Goal: Task Accomplishment & Management: Use online tool/utility

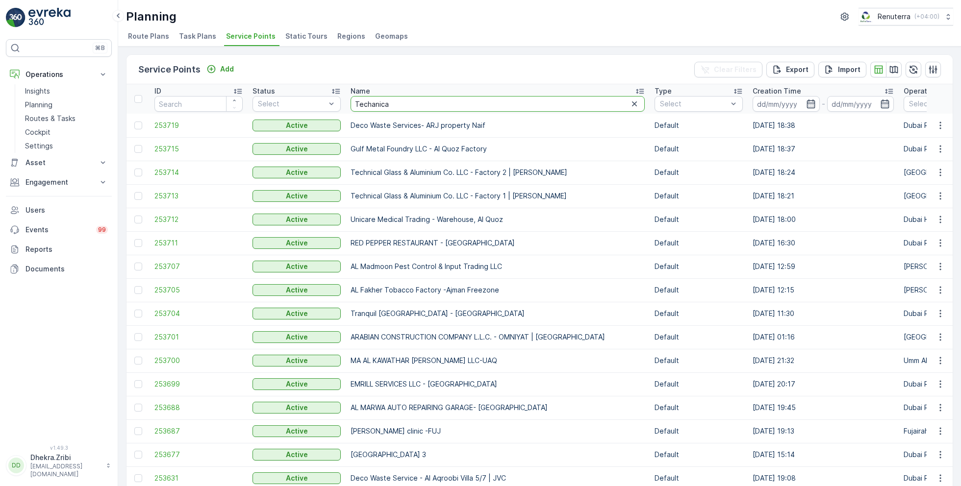
type input "Techanical"
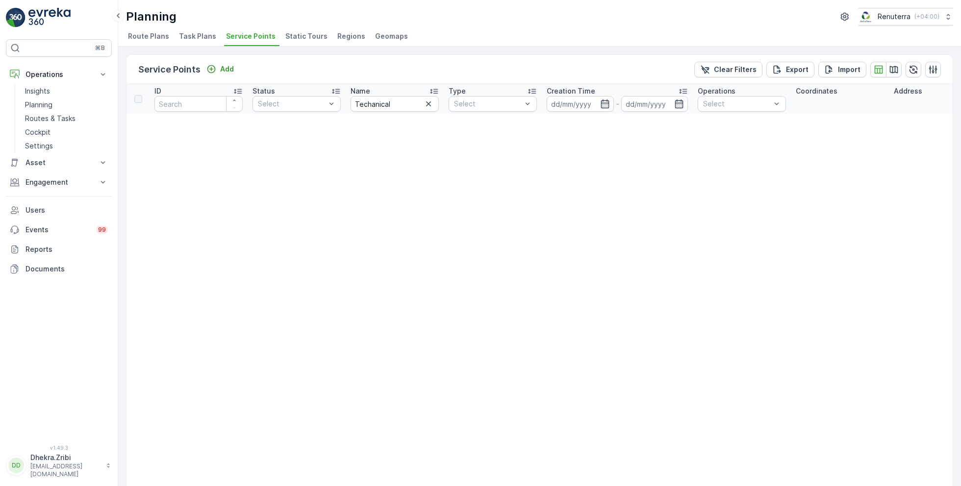
drag, startPoint x: 403, startPoint y: 101, endPoint x: 299, endPoint y: 101, distance: 103.9
type input "Glass"
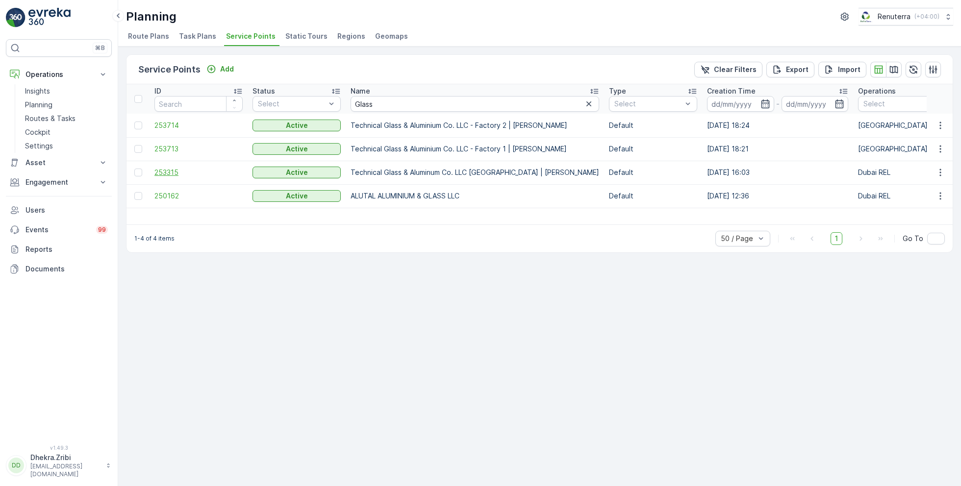
click at [157, 176] on span "253315" at bounding box center [198, 173] width 88 height 10
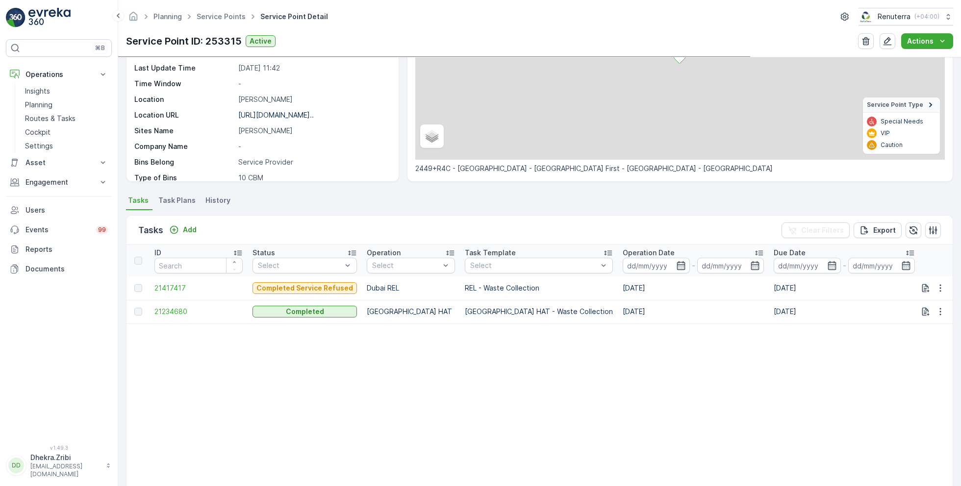
scroll to position [142, 0]
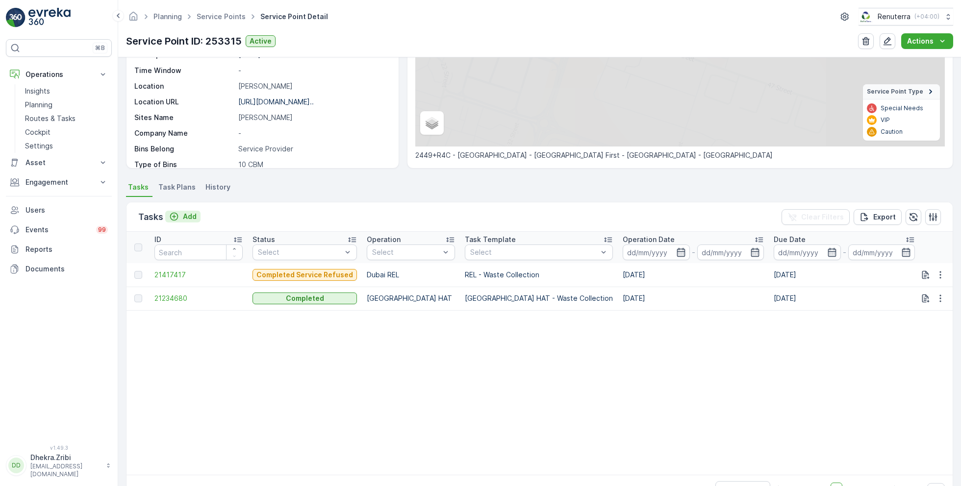
click at [183, 215] on p "Add" at bounding box center [190, 217] width 14 height 10
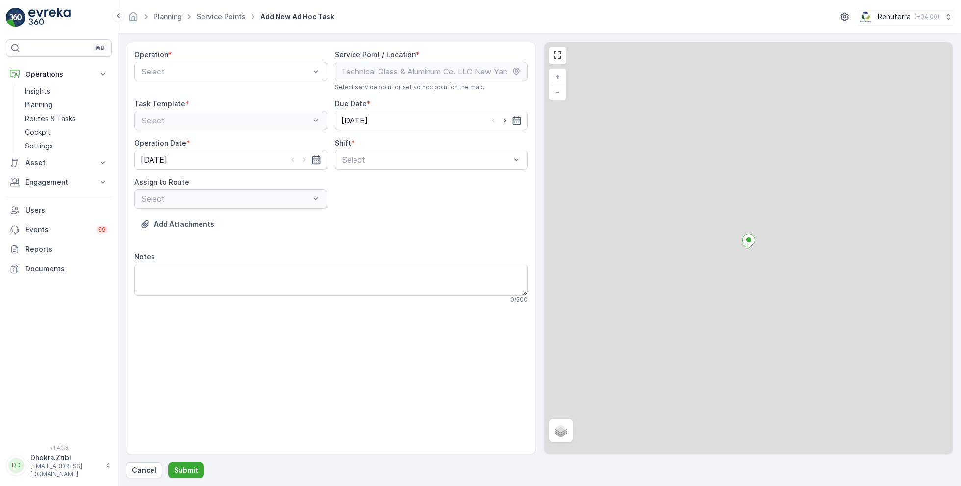
click at [191, 85] on div "Operation * Select" at bounding box center [230, 70] width 193 height 41
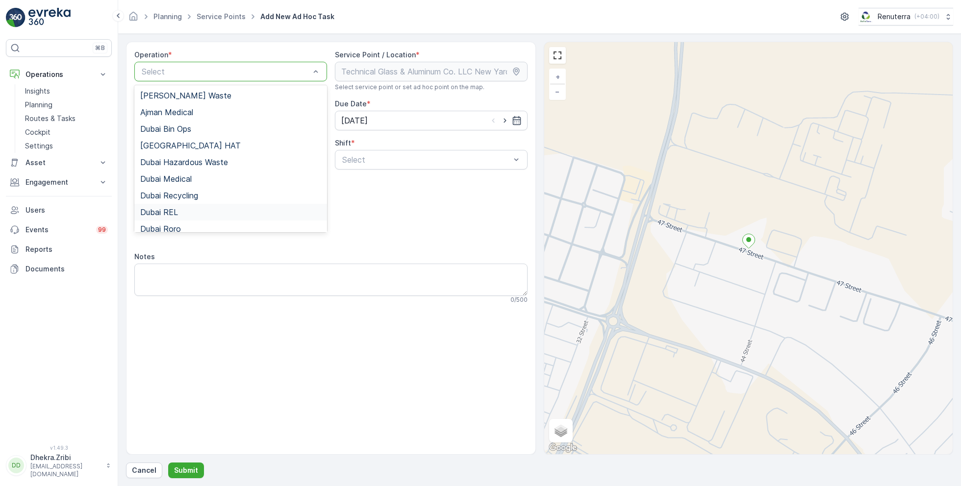
click at [186, 206] on div "Dubai REL" at bounding box center [230, 212] width 193 height 17
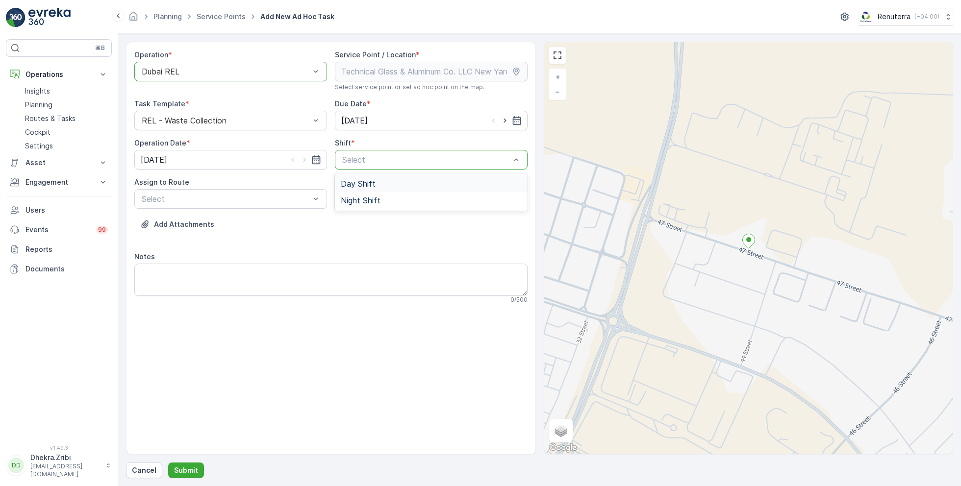
click at [369, 173] on div "Day Shift Night Shift" at bounding box center [431, 191] width 193 height 37
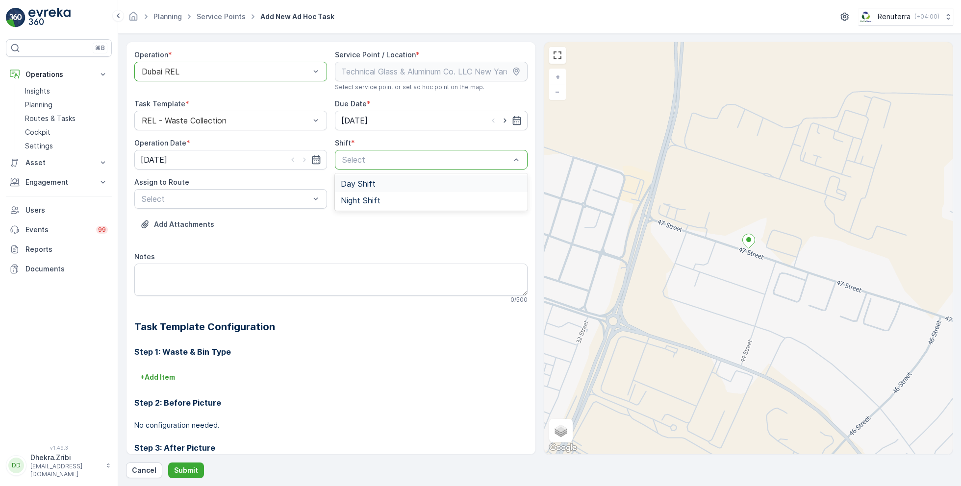
click at [364, 184] on span "Day Shift" at bounding box center [358, 183] width 35 height 9
click at [293, 206] on div "Select" at bounding box center [230, 199] width 193 height 20
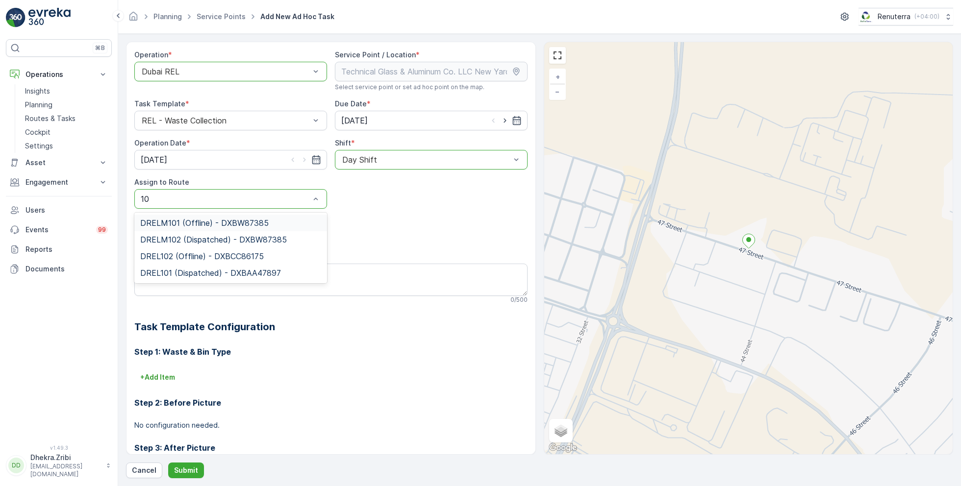
type input "101"
click at [239, 238] on span "DREL101 (Dispatched) - DXBAA47897" at bounding box center [210, 239] width 141 height 9
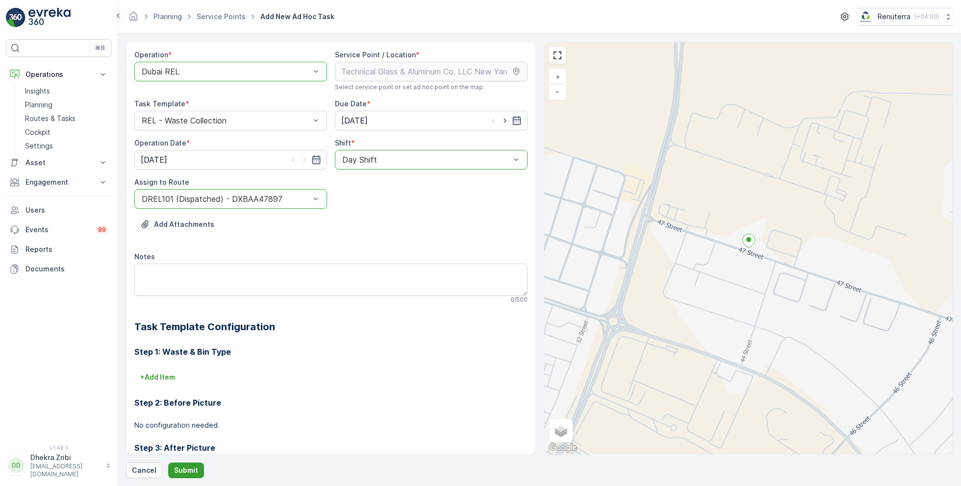
click at [191, 473] on p "Submit" at bounding box center [186, 471] width 24 height 10
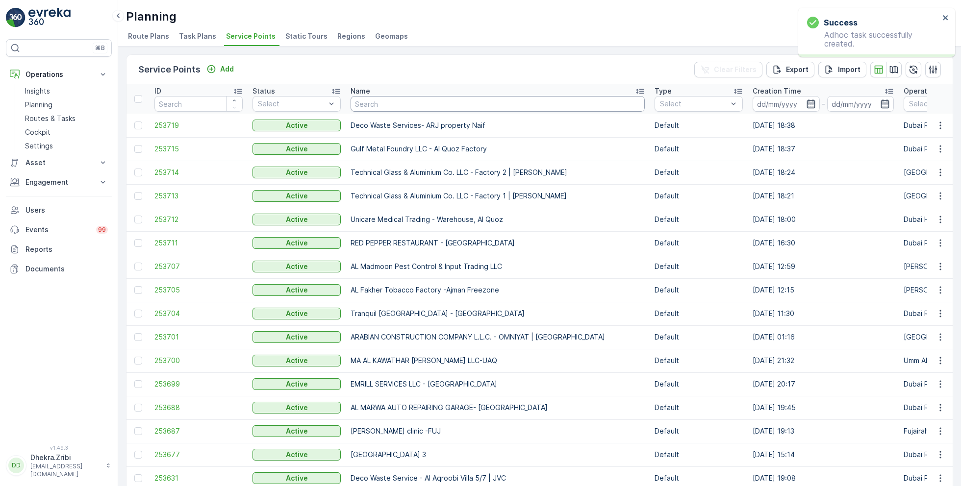
click at [404, 108] on input "text" at bounding box center [497, 104] width 294 height 16
click at [167, 122] on span "253719" at bounding box center [198, 126] width 88 height 10
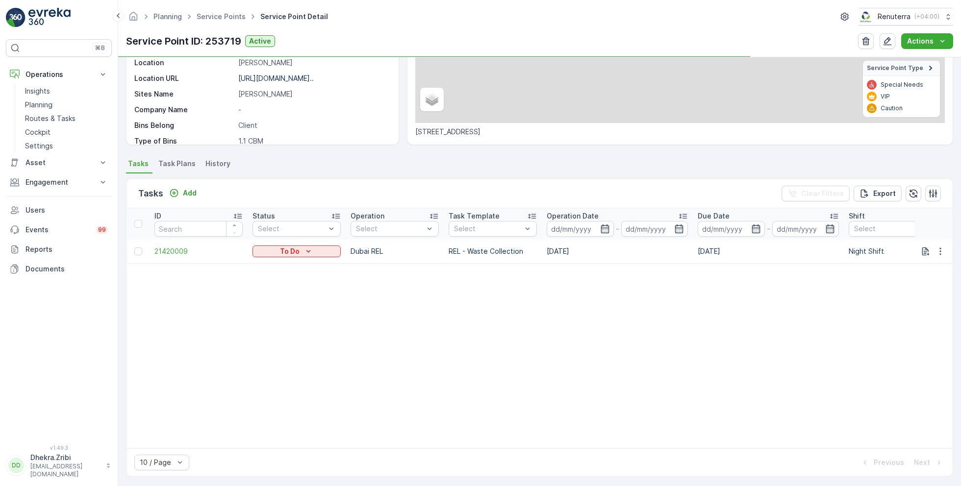
scroll to position [173, 0]
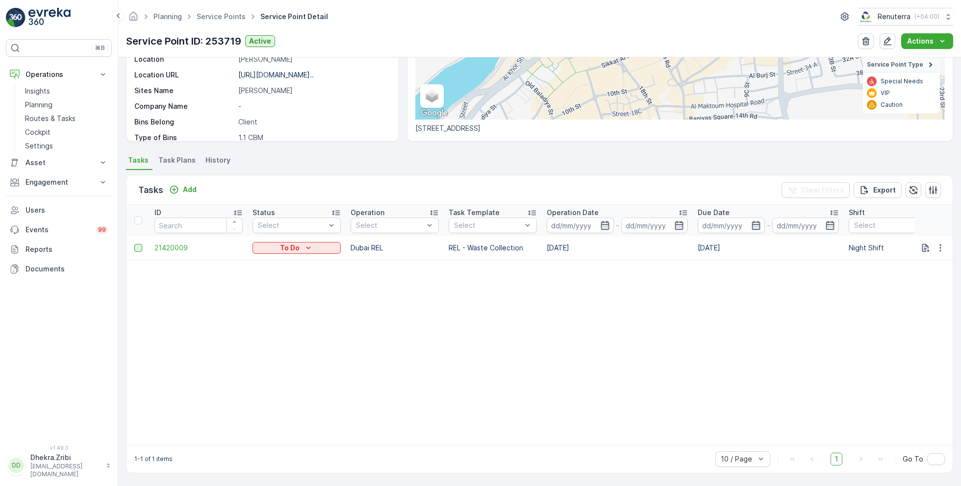
click at [138, 246] on div at bounding box center [138, 248] width 8 height 8
click at [134, 244] on input "checkbox" at bounding box center [134, 244] width 0 height 0
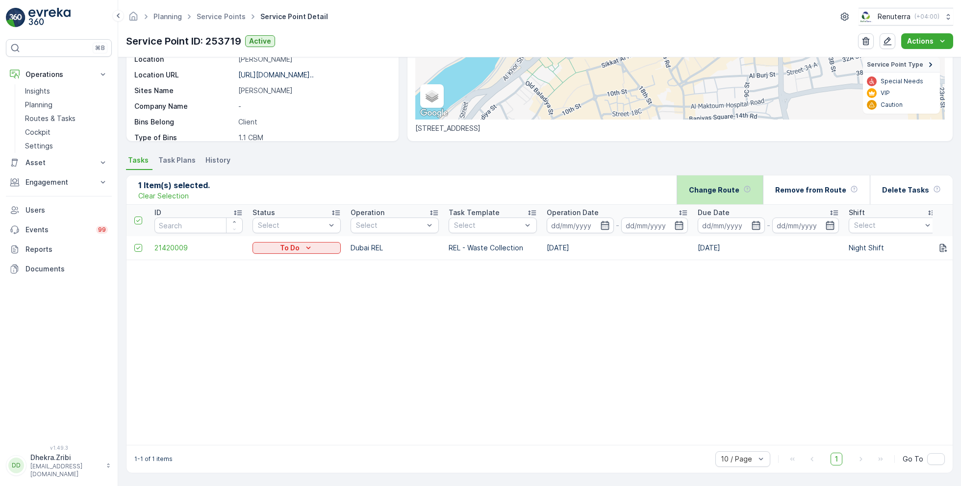
click at [732, 185] on p "Change Route" at bounding box center [714, 190] width 50 height 10
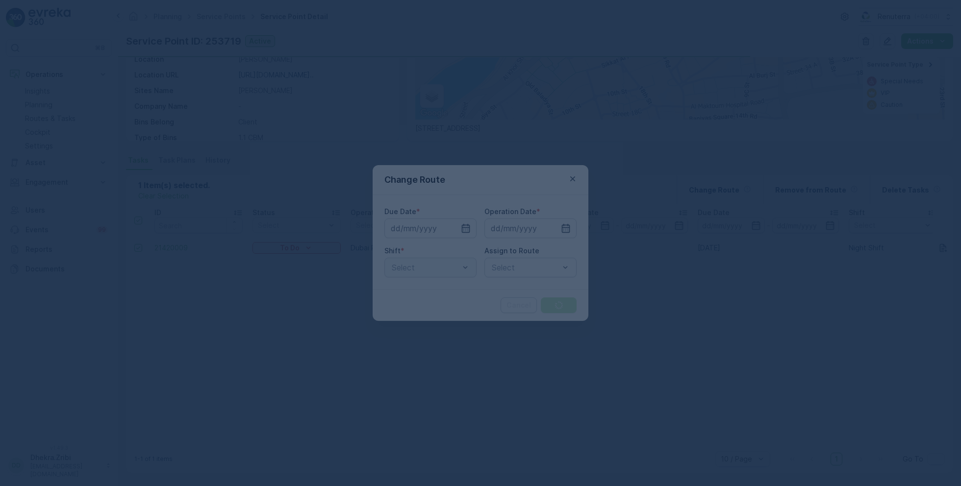
type input "[DATE]"
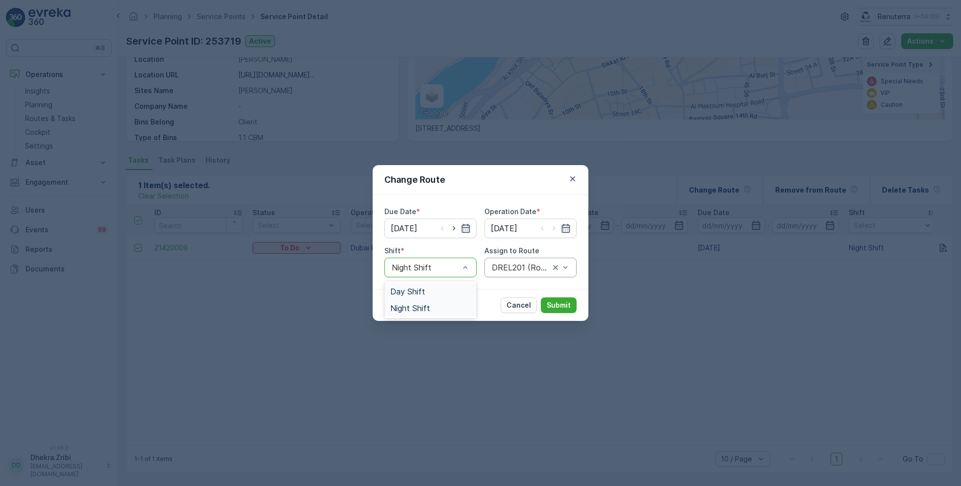
click at [423, 279] on div "Due Date * [DATE] Operation Date * [DATE] Shift * Day Shift, 1 of 2. 2 results …" at bounding box center [480, 242] width 216 height 94
click at [427, 292] on div "Day Shift" at bounding box center [430, 291] width 80 height 9
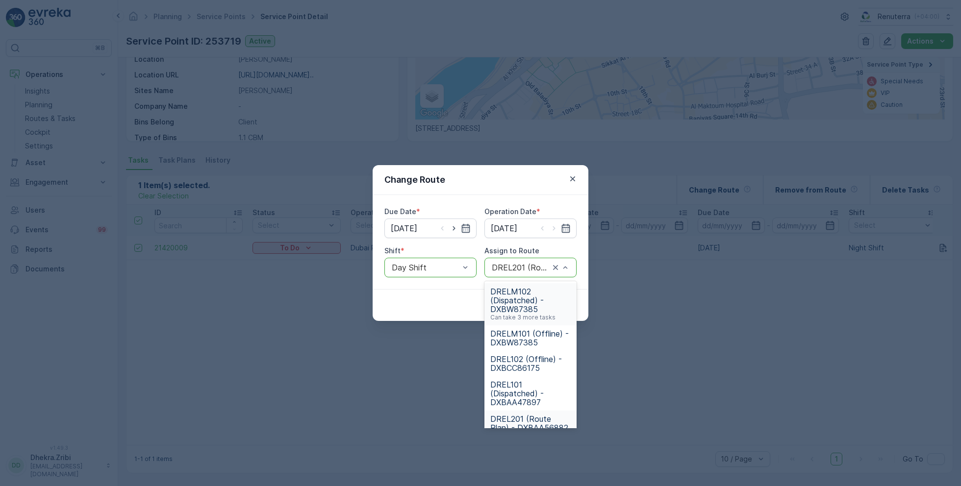
click at [503, 270] on div at bounding box center [521, 267] width 60 height 9
type input "101"
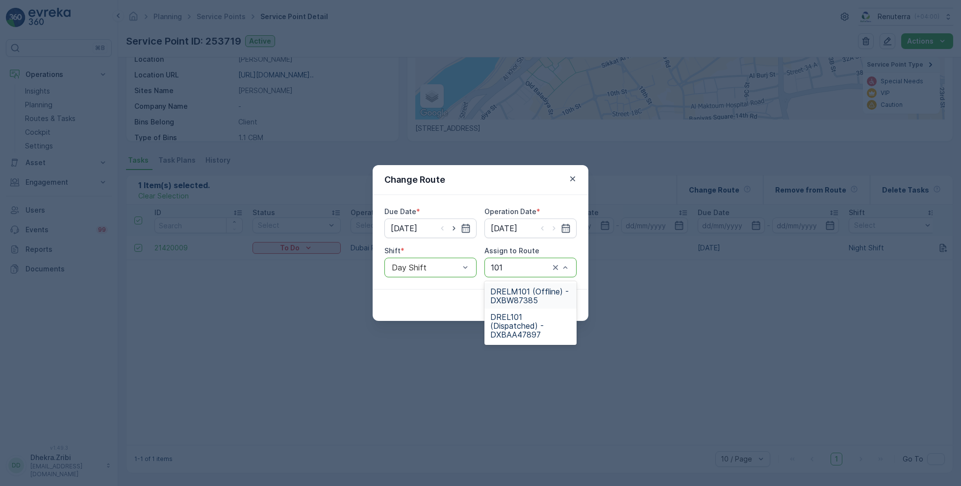
click at [531, 299] on span "DRELM101 (Offline) - DXBW87385" at bounding box center [530, 296] width 80 height 18
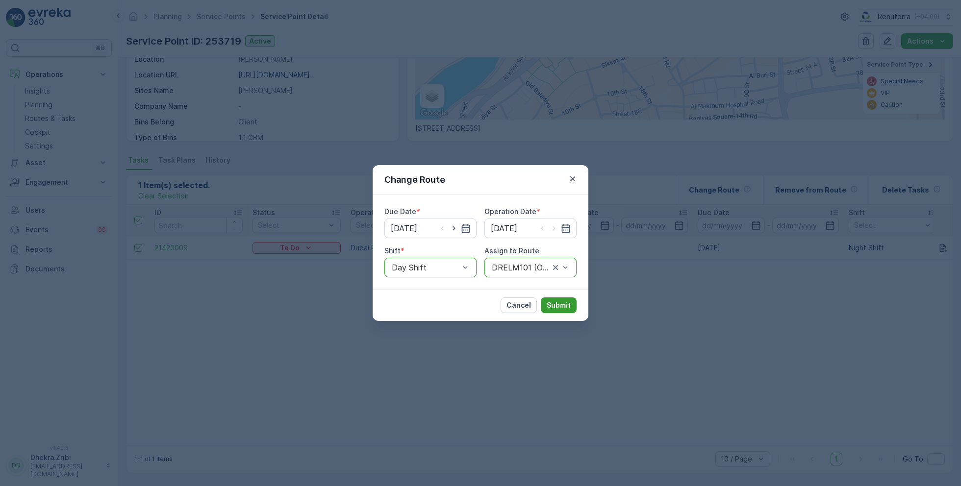
click at [547, 306] on p "Submit" at bounding box center [558, 305] width 24 height 10
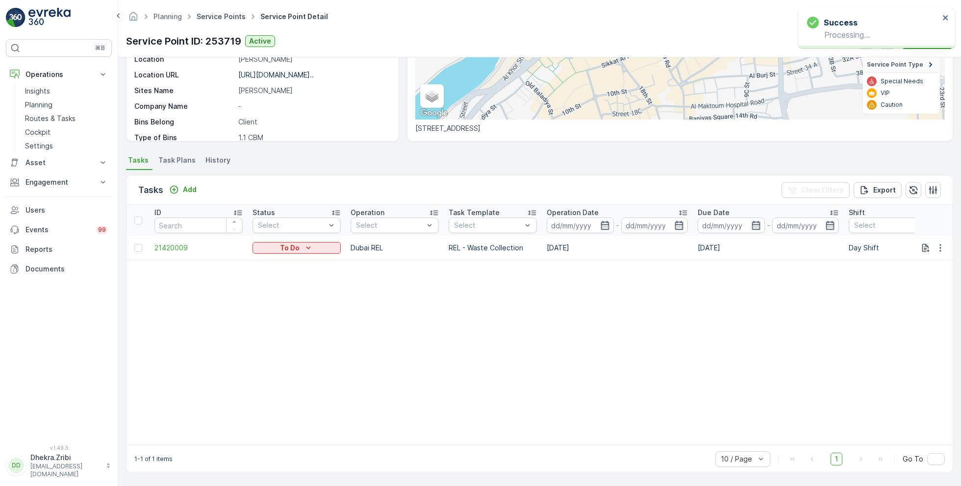
click at [230, 19] on link "Service Points" at bounding box center [221, 16] width 49 height 8
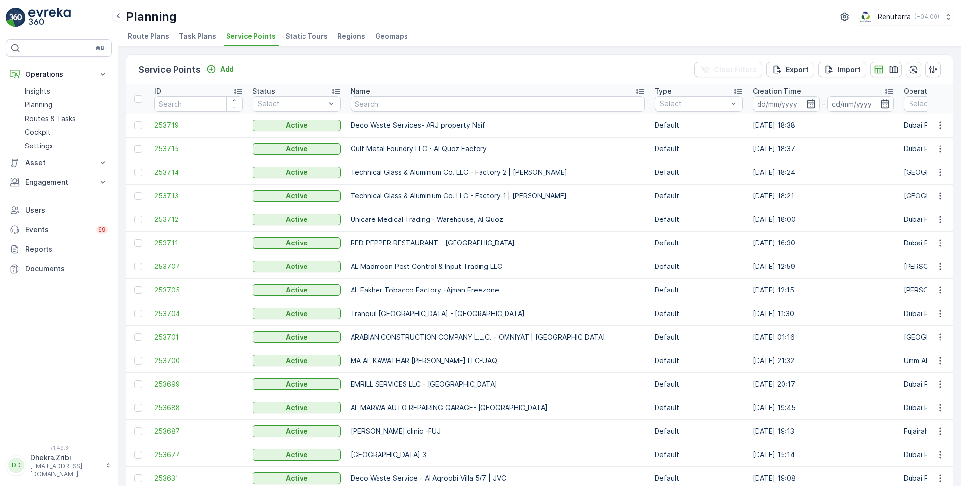
click at [415, 111] on th "Name" at bounding box center [498, 98] width 304 height 29
click at [415, 104] on input "text" at bounding box center [497, 104] width 294 height 16
type input "ADIB"
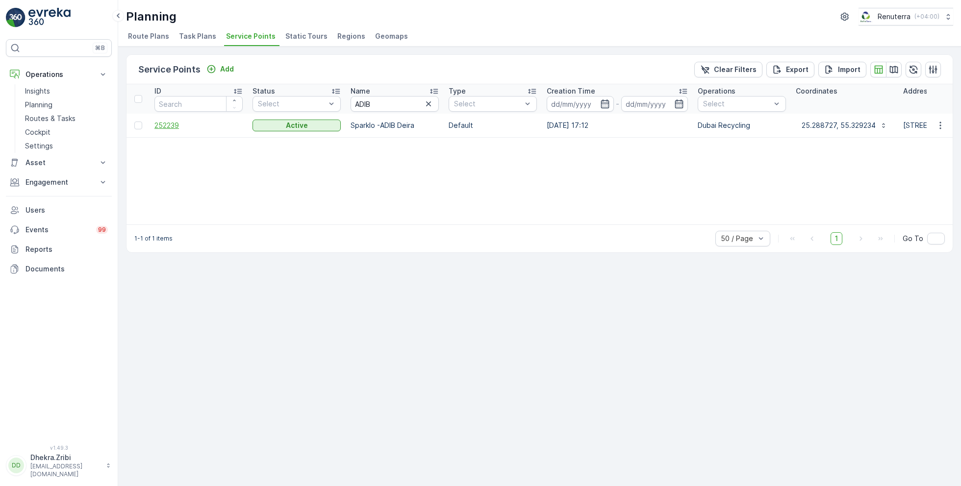
click at [196, 126] on span "252239" at bounding box center [198, 126] width 88 height 10
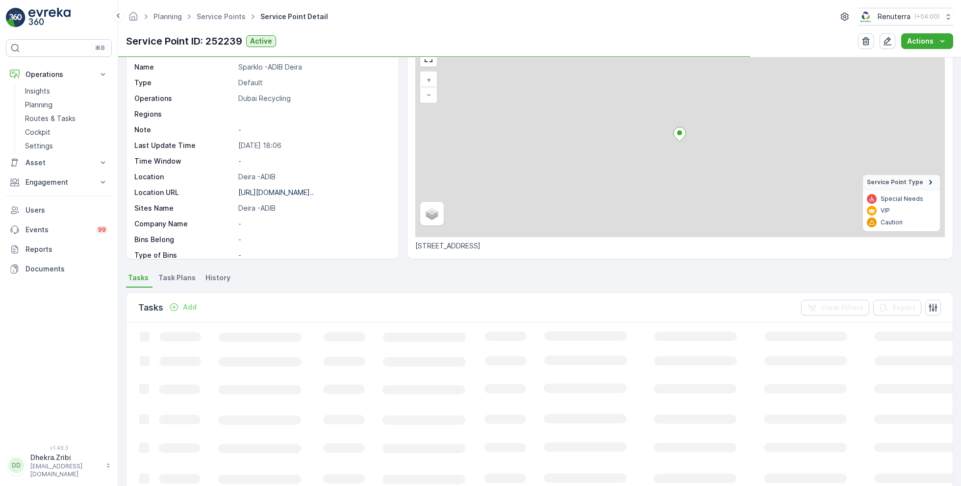
scroll to position [121, 0]
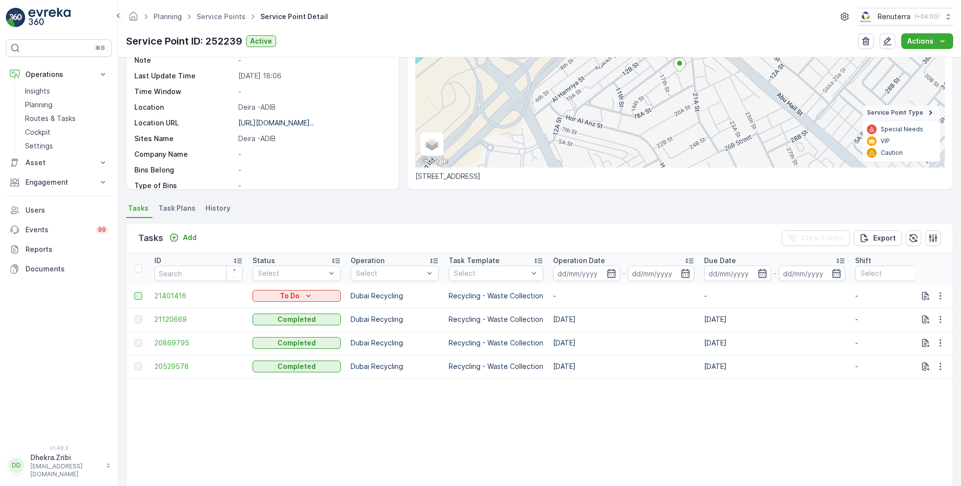
click at [140, 292] on div at bounding box center [138, 296] width 8 height 8
click at [134, 292] on input "checkbox" at bounding box center [134, 292] width 0 height 0
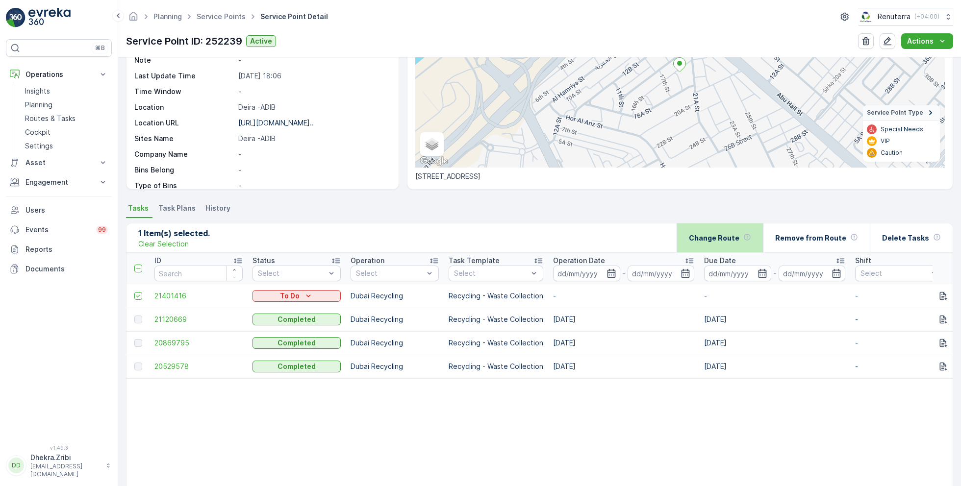
click at [717, 244] on div "Change Route" at bounding box center [720, 237] width 62 height 29
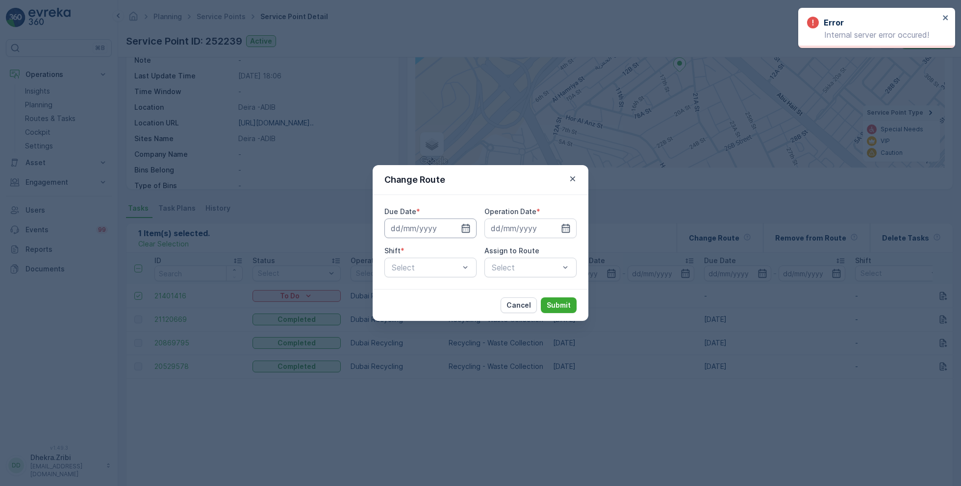
click at [460, 227] on input at bounding box center [430, 229] width 92 height 20
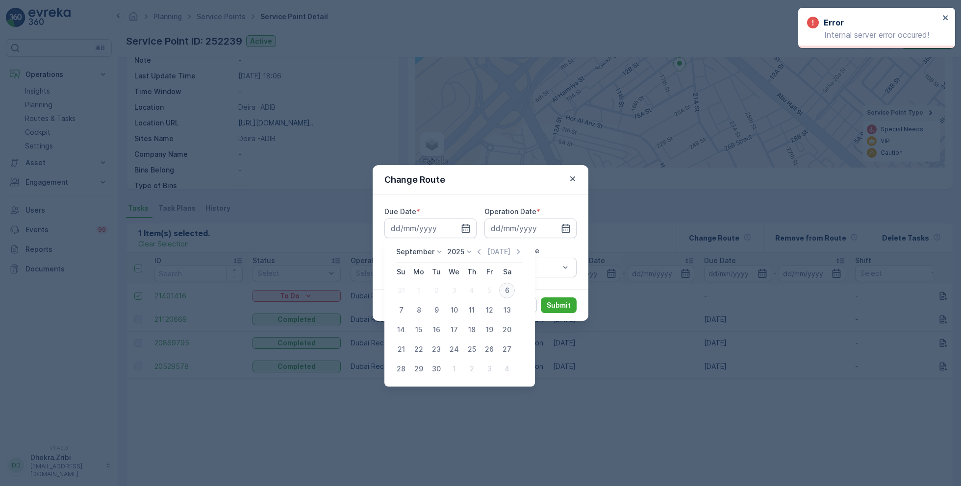
click at [501, 287] on div "6" at bounding box center [507, 291] width 16 height 16
type input "[DATE]"
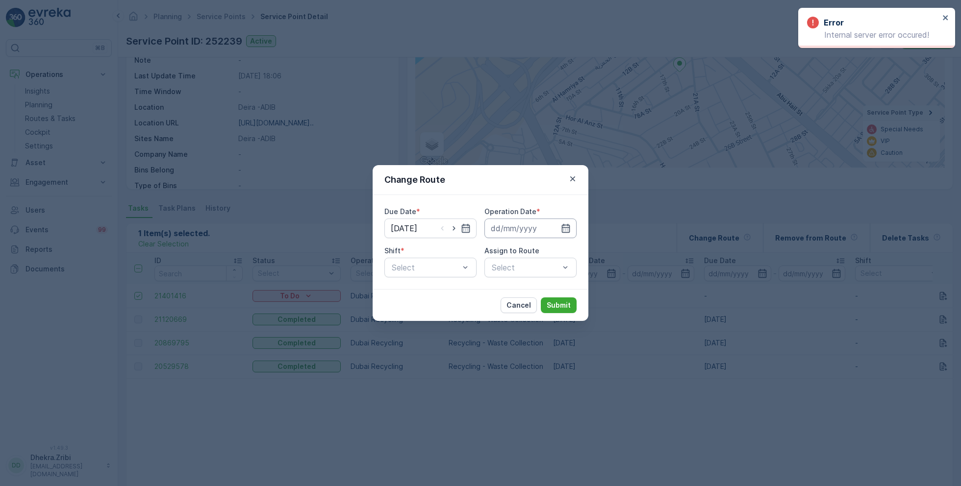
click at [523, 227] on input at bounding box center [530, 229] width 92 height 20
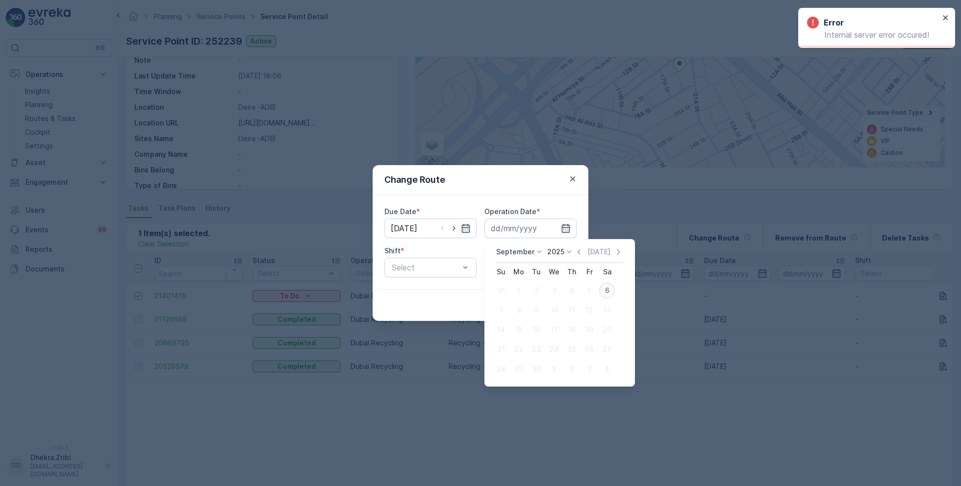
click at [600, 291] on div "6" at bounding box center [607, 291] width 16 height 16
type input "[DATE]"
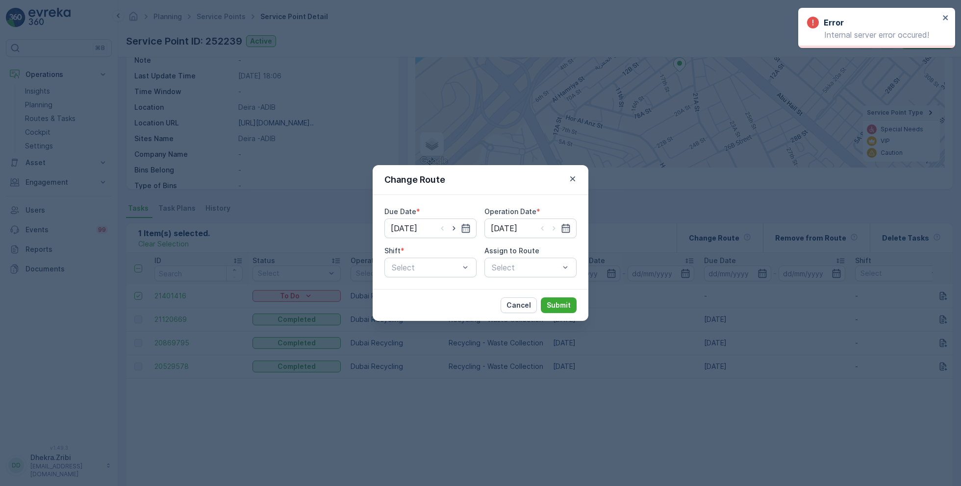
click at [430, 279] on div "Due Date * [DATE] Operation Date * [DATE] Shift * Select Assign to Route Select" at bounding box center [480, 242] width 216 height 94
click at [424, 294] on div "Day Shift" at bounding box center [430, 291] width 80 height 9
click at [498, 270] on div "Select" at bounding box center [530, 268] width 92 height 20
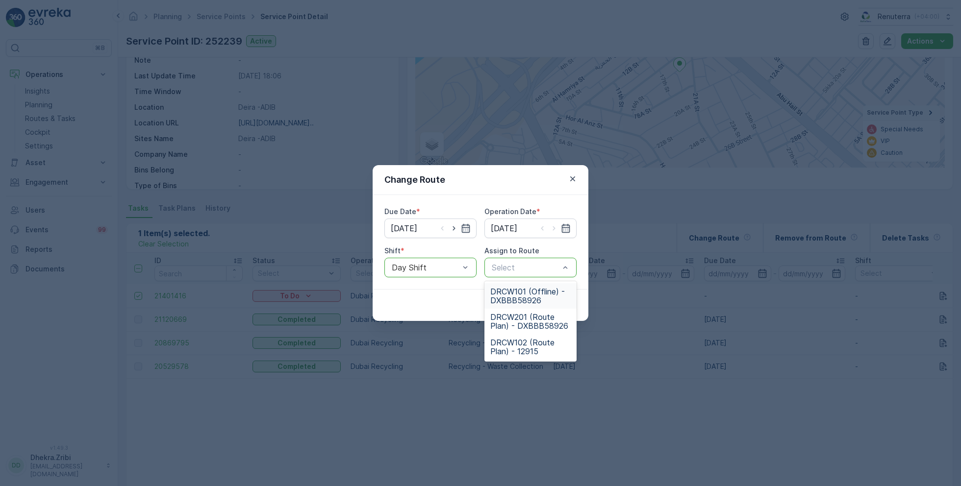
click at [528, 291] on span "DRCW101 (Offline) - DXBBB58926" at bounding box center [530, 296] width 80 height 18
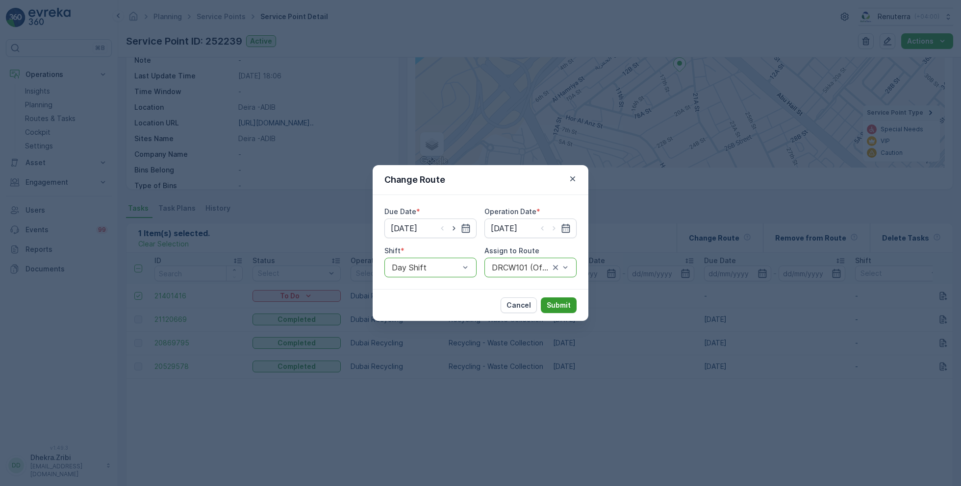
click at [558, 301] on p "Submit" at bounding box center [558, 305] width 24 height 10
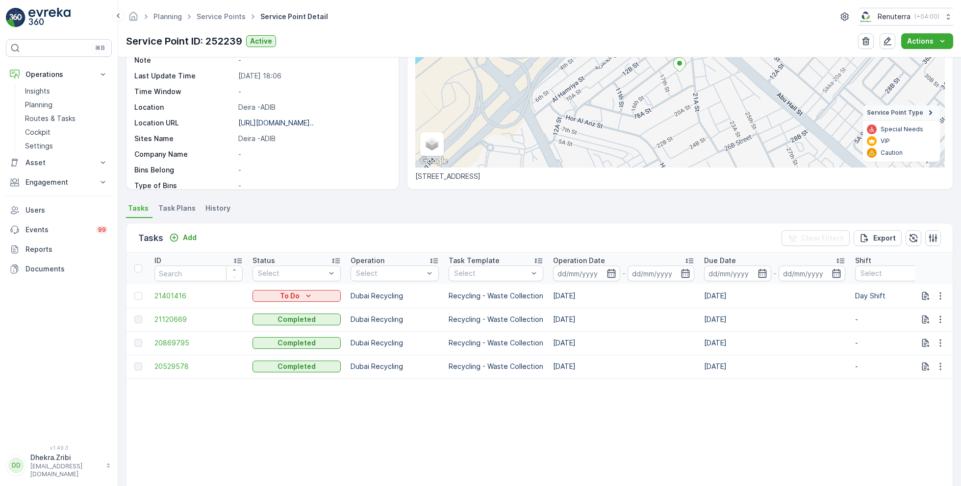
click at [211, 11] on ul "Service Points" at bounding box center [227, 17] width 64 height 14
click at [213, 13] on link "Service Points" at bounding box center [221, 16] width 49 height 8
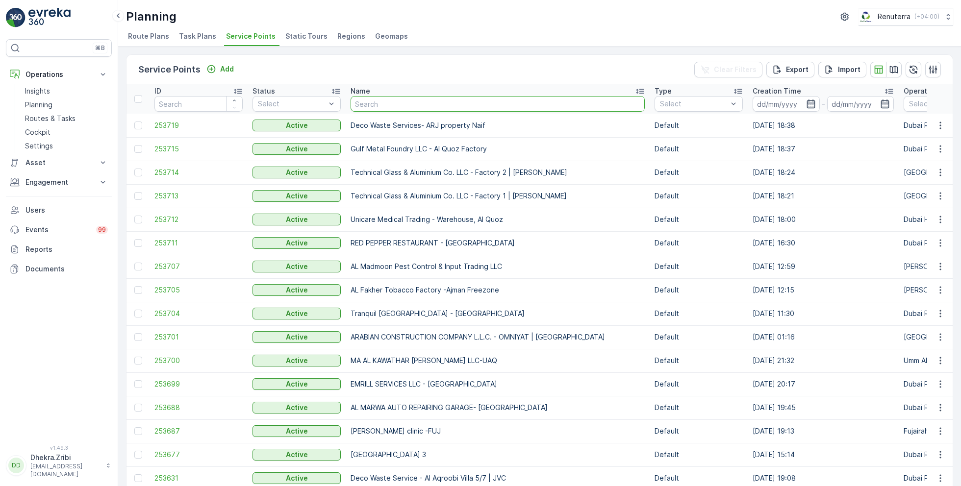
click at [373, 110] on input "text" at bounding box center [497, 104] width 294 height 16
type input "it"
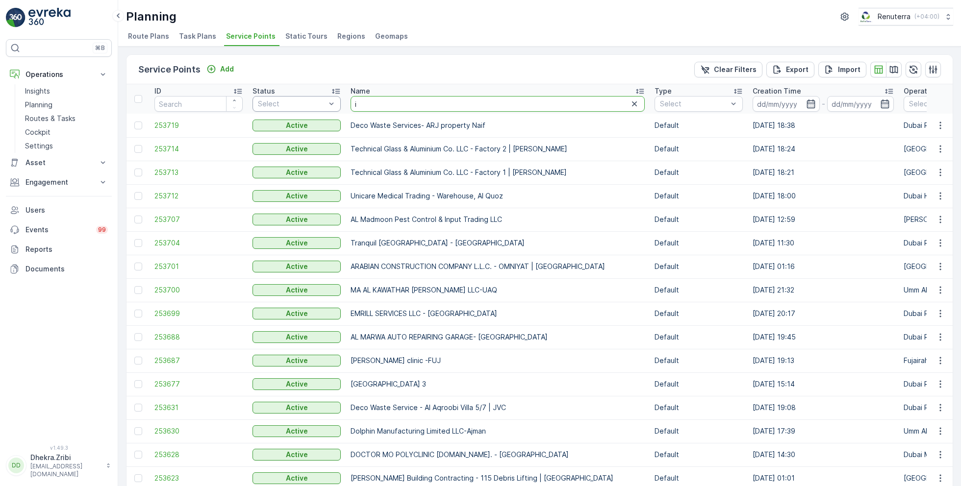
drag, startPoint x: 363, startPoint y: 108, endPoint x: 338, endPoint y: 108, distance: 25.0
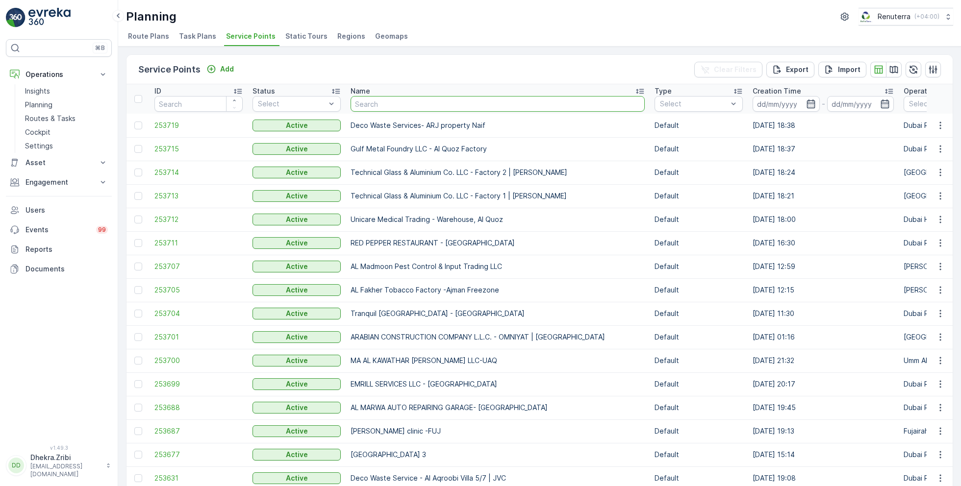
click at [418, 100] on input "text" at bounding box center [497, 104] width 294 height 16
type input "Ajman"
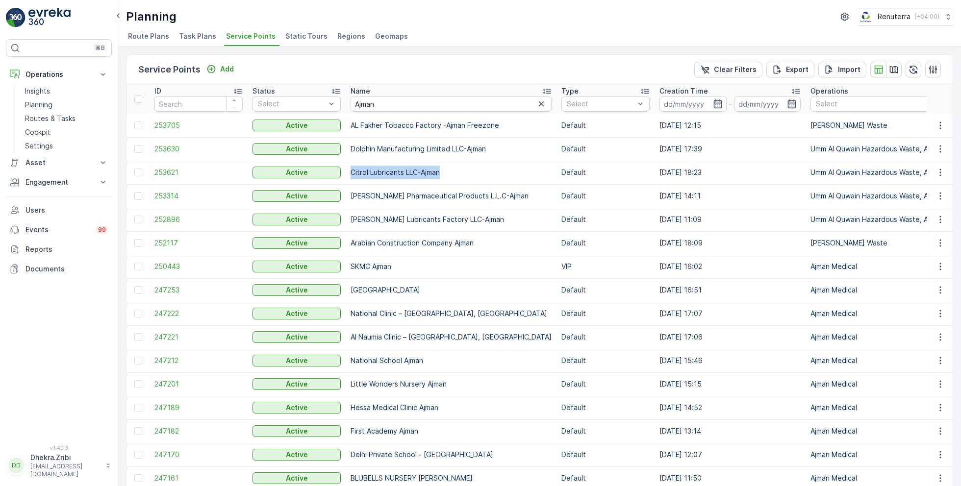
drag, startPoint x: 347, startPoint y: 171, endPoint x: 446, endPoint y: 169, distance: 99.0
click at [446, 169] on td "Citrol Lubricants LLC-Ajman" at bounding box center [451, 173] width 211 height 24
copy td "Citrol Lubricants LLC-Ajman"
drag, startPoint x: 388, startPoint y: 107, endPoint x: 335, endPoint y: 106, distance: 52.9
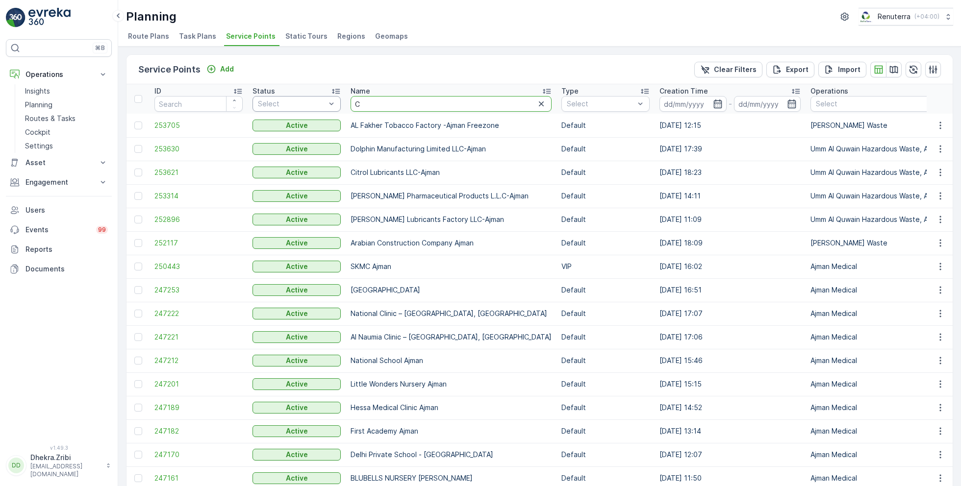
type input "Co"
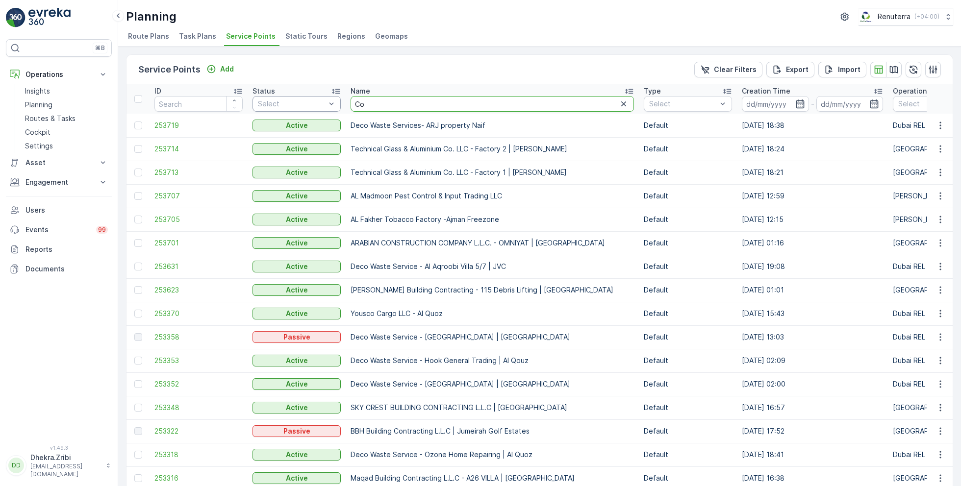
drag, startPoint x: 385, startPoint y: 101, endPoint x: 334, endPoint y: 96, distance: 51.3
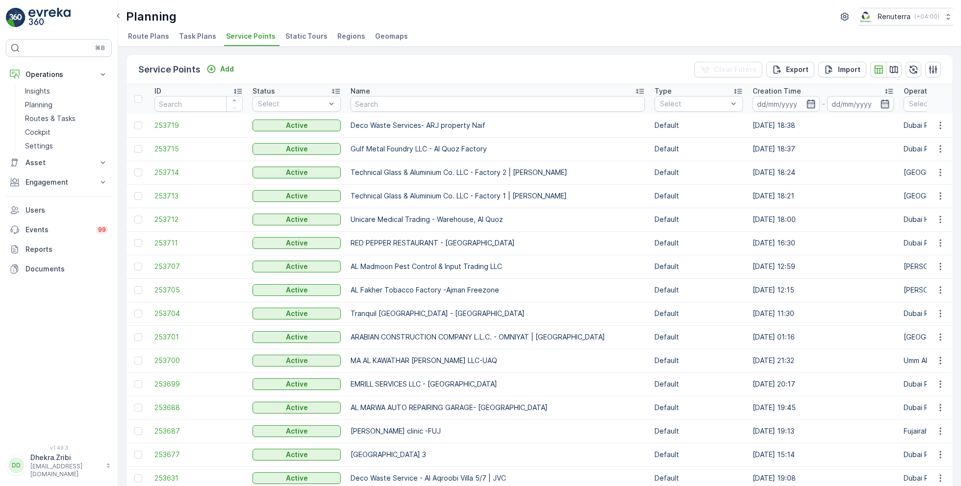
click at [387, 112] on th "Name" at bounding box center [498, 98] width 304 height 29
click at [390, 107] on input "text" at bounding box center [497, 104] width 294 height 16
type input "Citrol"
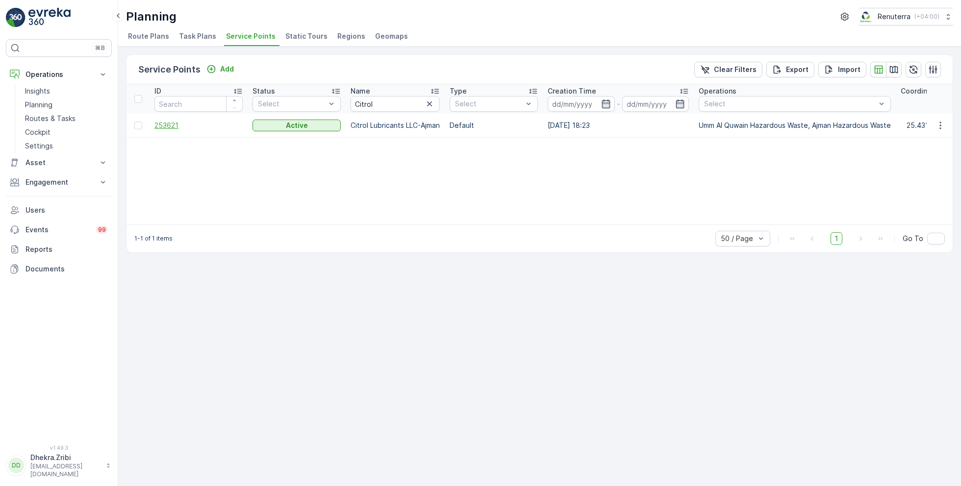
click at [181, 127] on span "253621" at bounding box center [198, 126] width 88 height 10
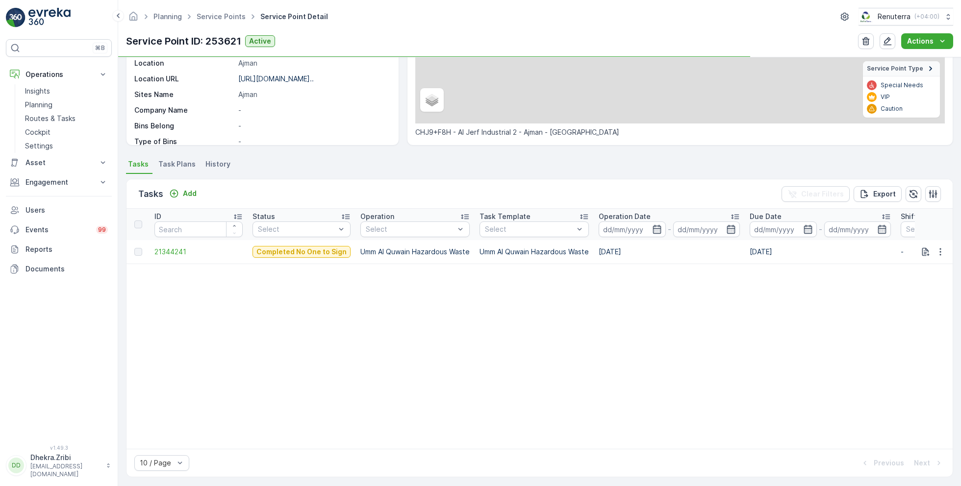
scroll to position [173, 0]
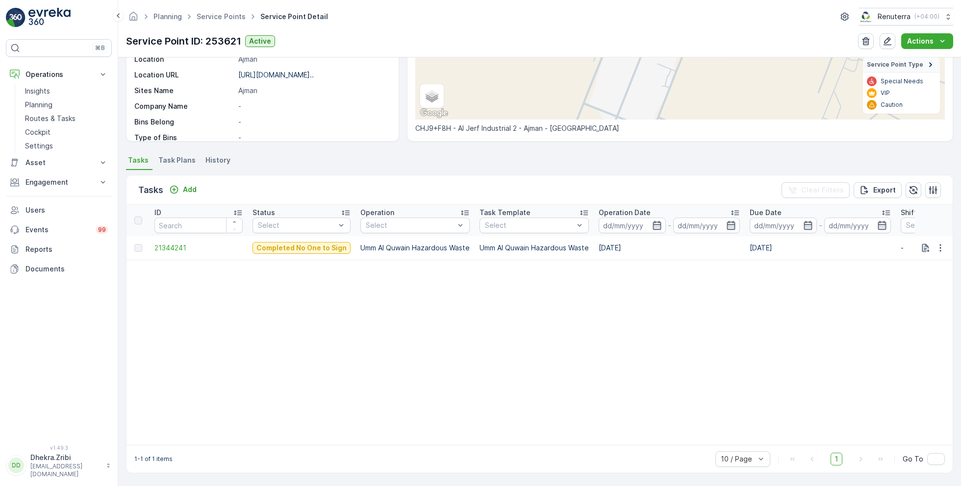
click at [184, 191] on div "Add" at bounding box center [182, 190] width 35 height 12
click at [188, 189] on p "Add" at bounding box center [190, 190] width 14 height 10
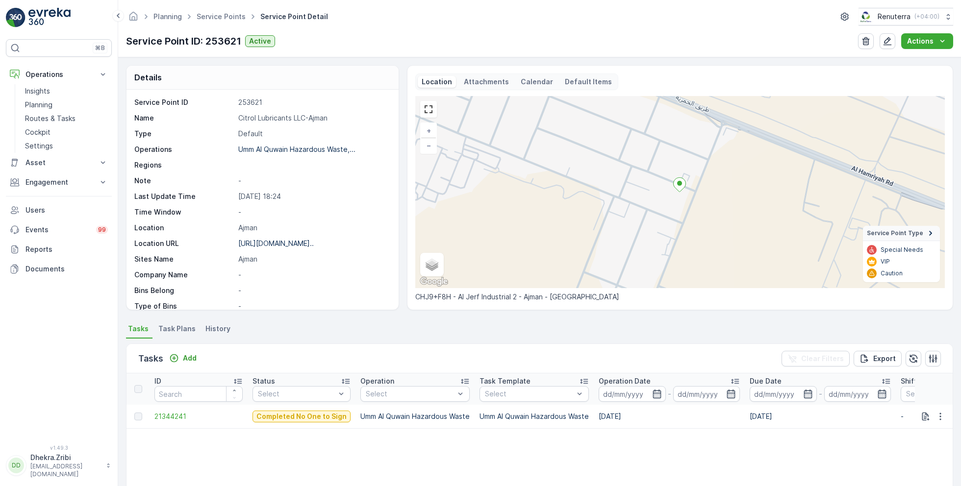
click at [201, 363] on div "Tasks Add Clear Filters Export" at bounding box center [539, 358] width 826 height 29
click at [195, 362] on p "Add" at bounding box center [190, 358] width 14 height 10
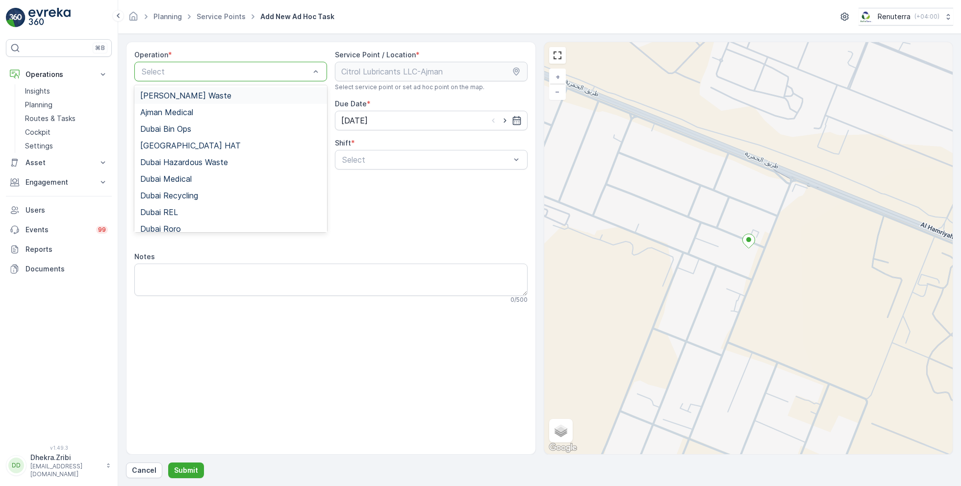
click at [233, 101] on div "[PERSON_NAME] Waste" at bounding box center [230, 95] width 193 height 17
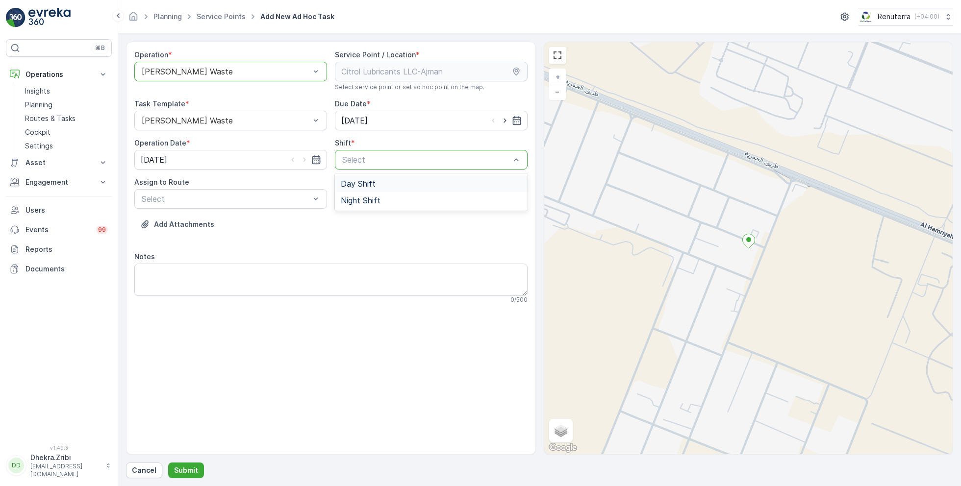
click at [365, 152] on div "Select" at bounding box center [431, 160] width 193 height 20
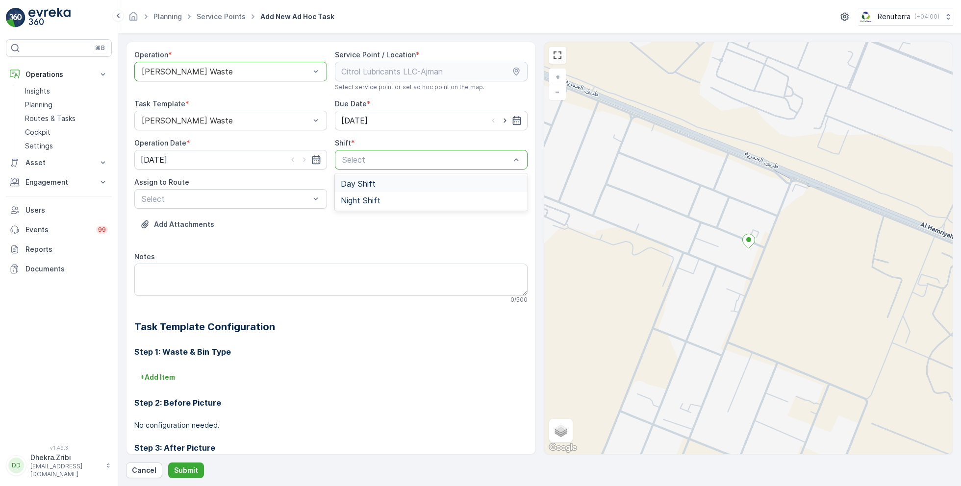
click at [367, 184] on span "Day Shift" at bounding box center [358, 183] width 35 height 9
click at [285, 217] on div "AJHAZ101 (Upcoming) - W35771 DXB" at bounding box center [230, 223] width 193 height 17
click at [188, 467] on p "Submit" at bounding box center [186, 471] width 24 height 10
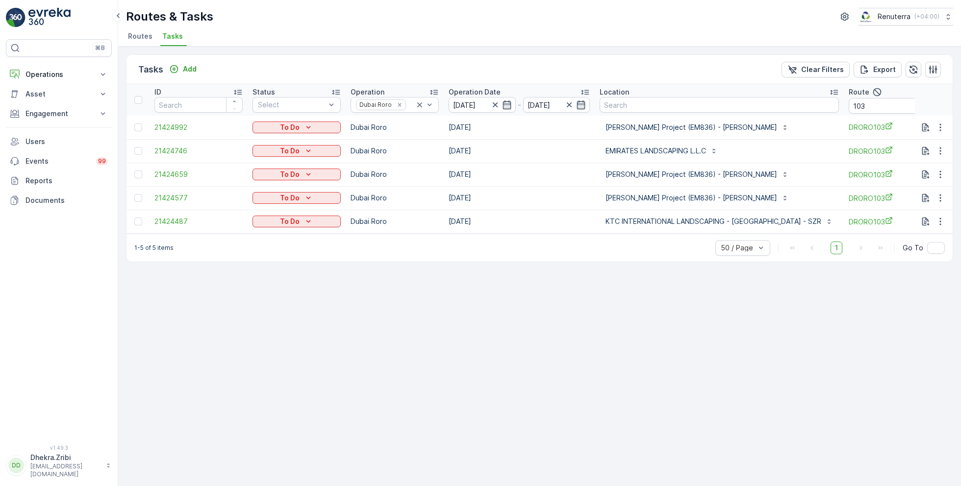
click at [147, 39] on span "Routes" at bounding box center [140, 36] width 25 height 10
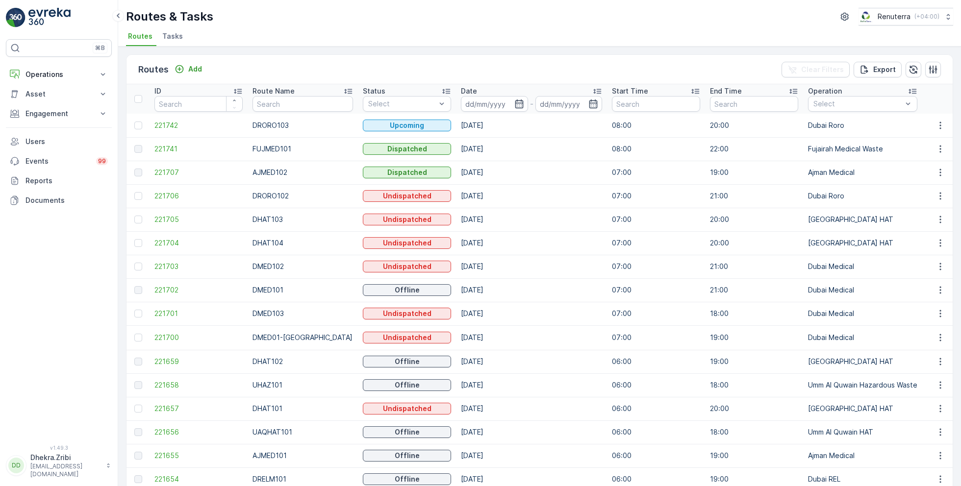
click at [313, 109] on input "text" at bounding box center [302, 104] width 100 height 16
type input "DRELM102"
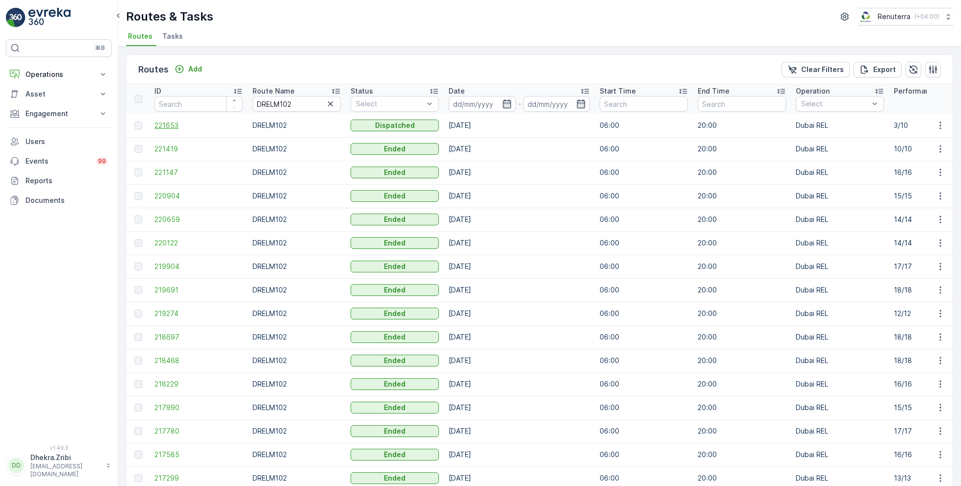
click at [184, 124] on span "221653" at bounding box center [198, 126] width 88 height 10
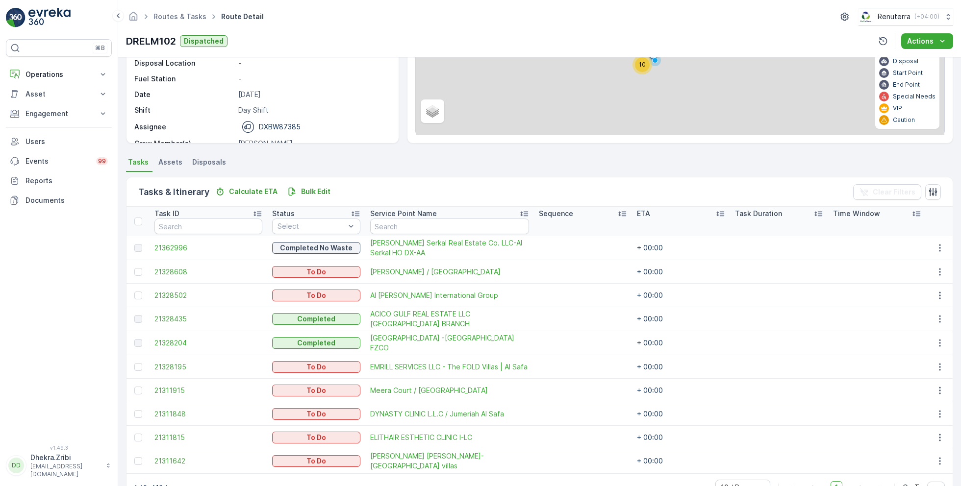
scroll to position [143, 0]
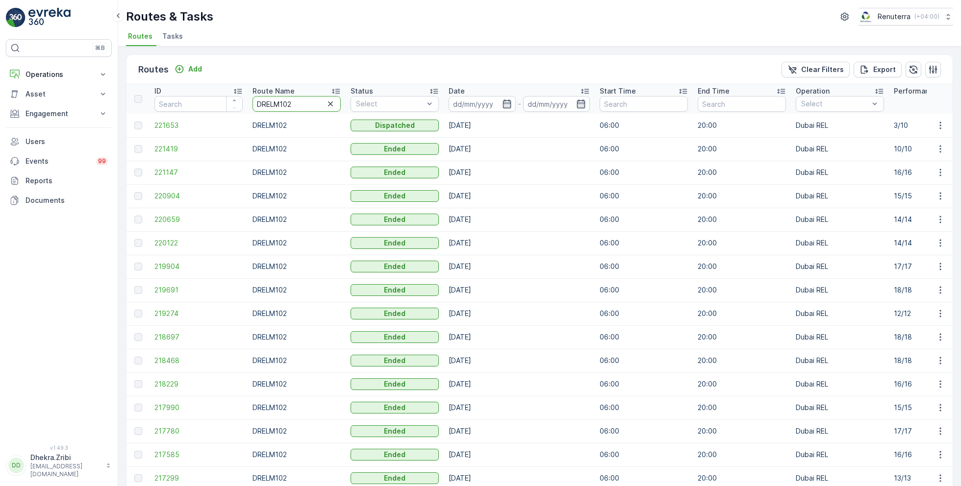
click at [300, 108] on input "DRELM102" at bounding box center [296, 104] width 88 height 16
type input "DRELM101"
click at [305, 110] on input "DRELM101" at bounding box center [296, 104] width 88 height 16
type input "DRELM102"
click at [170, 128] on span "221653" at bounding box center [198, 126] width 88 height 10
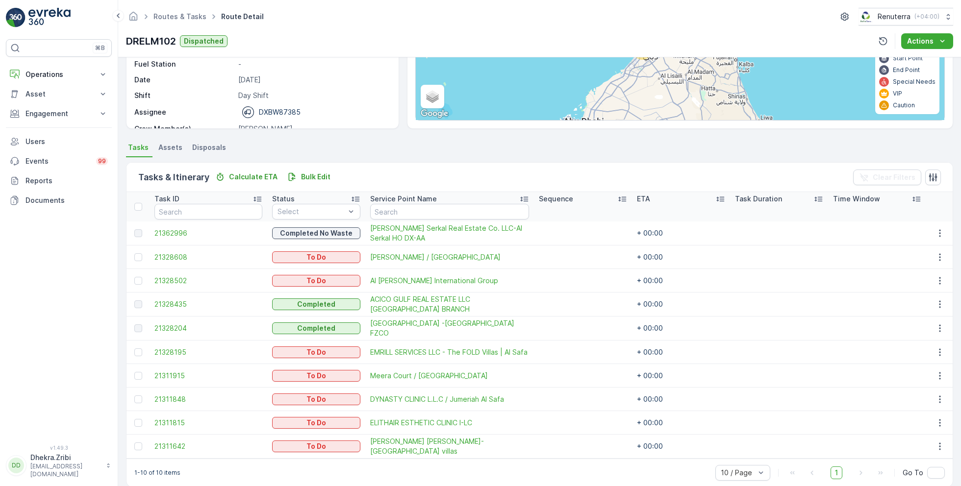
scroll to position [143, 0]
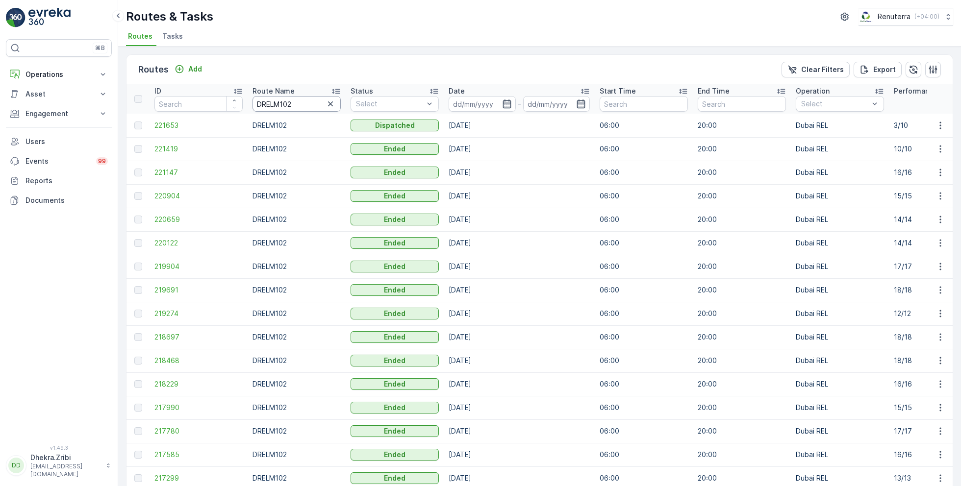
click at [299, 109] on input "DRELM102" at bounding box center [296, 104] width 88 height 16
type input "DRELM101"
click at [190, 121] on span "221654" at bounding box center [198, 126] width 88 height 10
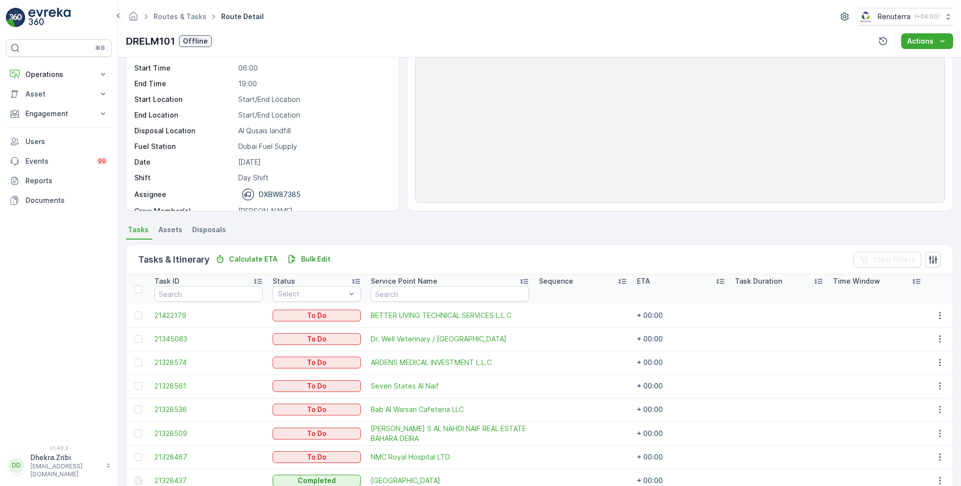
scroll to position [144, 0]
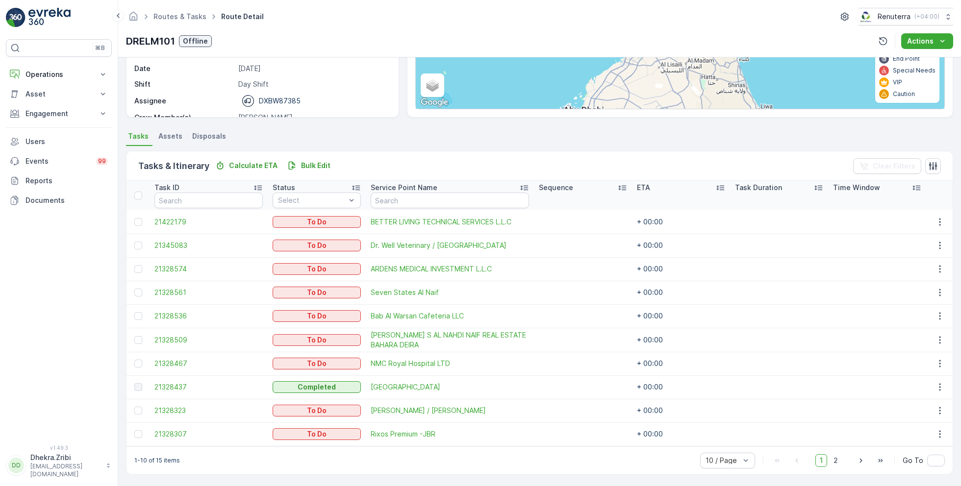
click at [144, 225] on td at bounding box center [137, 222] width 23 height 24
click at [139, 222] on div at bounding box center [138, 222] width 8 height 8
click at [134, 218] on input "checkbox" at bounding box center [134, 218] width 0 height 0
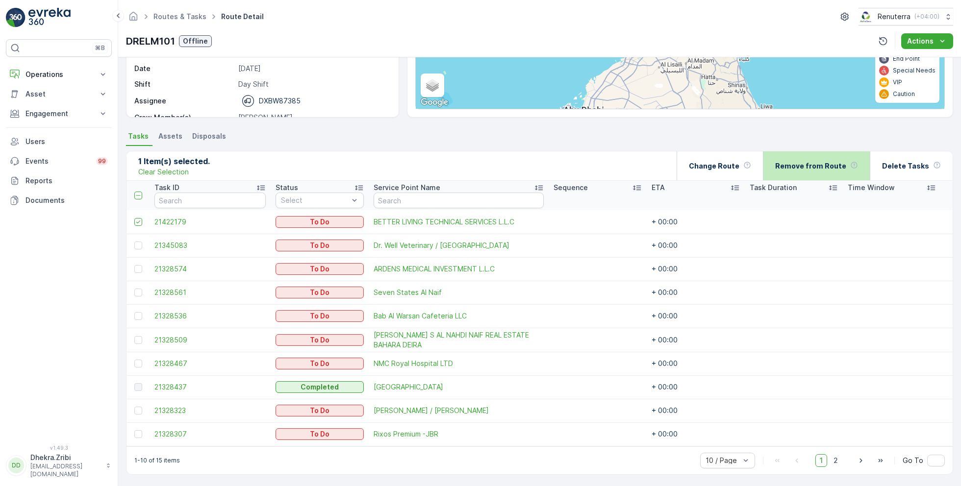
click at [771, 174] on div "Remove from Route" at bounding box center [816, 165] width 107 height 29
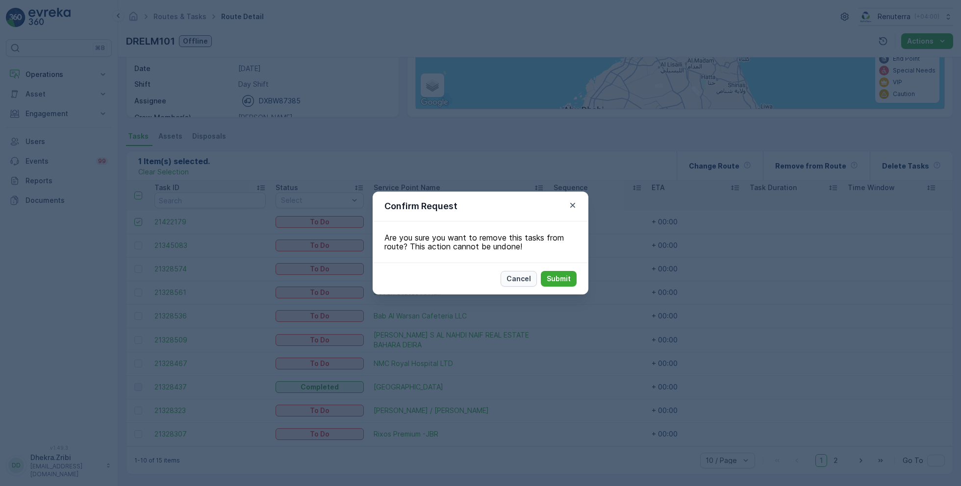
click at [523, 271] on button "Cancel" at bounding box center [518, 279] width 36 height 16
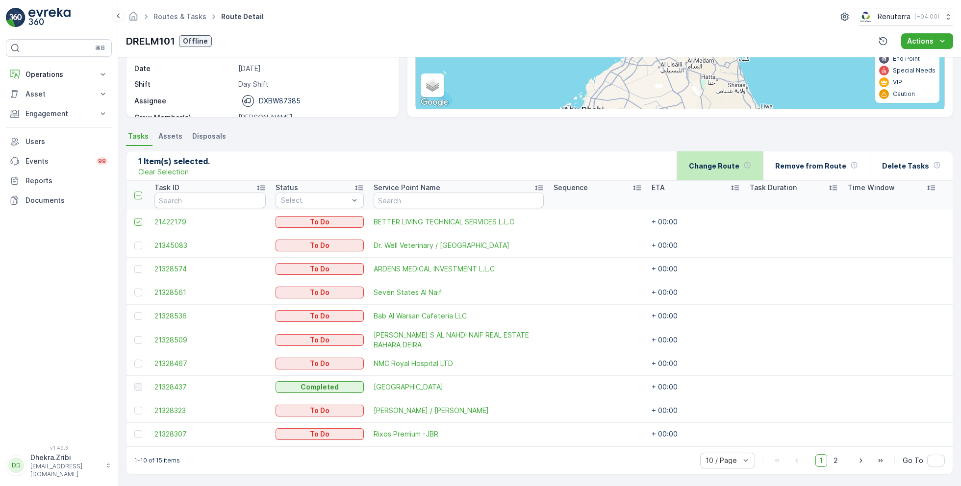
click at [722, 164] on p "Change Route" at bounding box center [714, 166] width 50 height 10
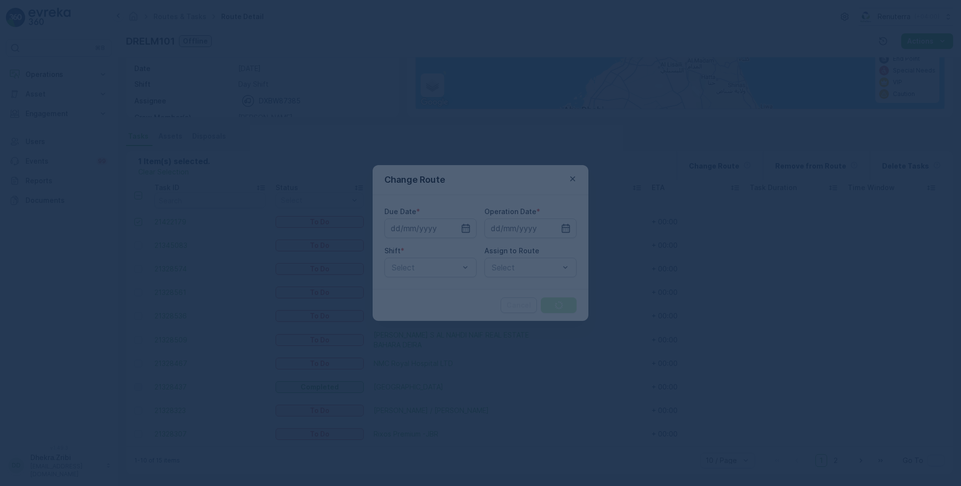
type input "[DATE]"
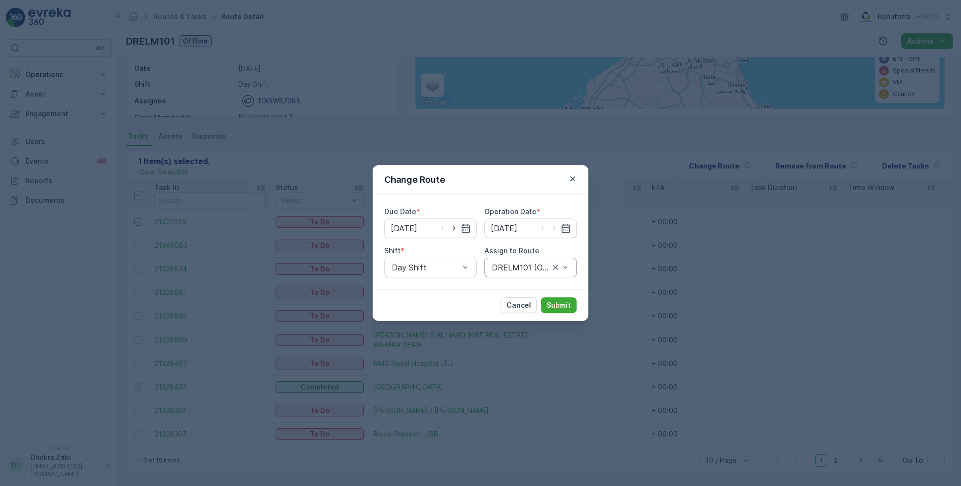
click at [525, 272] on div "DRELM101 (Offline) - DXBW87385" at bounding box center [530, 268] width 92 height 20
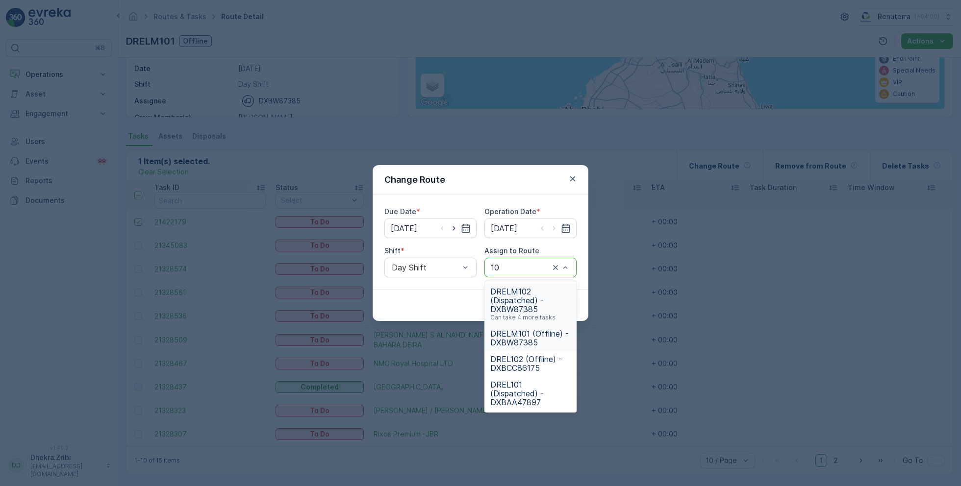
type input "102"
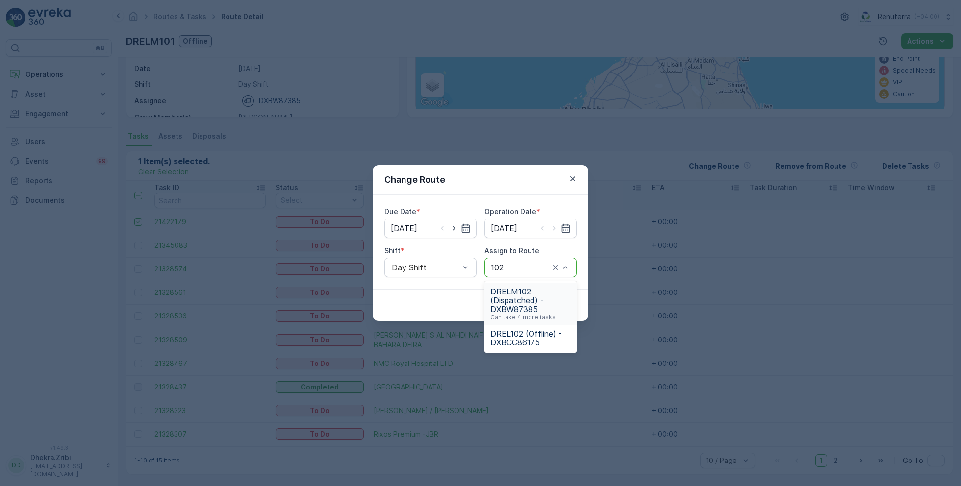
click at [550, 305] on span "DRELM102 (Dispatched) - DXBW87385" at bounding box center [530, 300] width 80 height 26
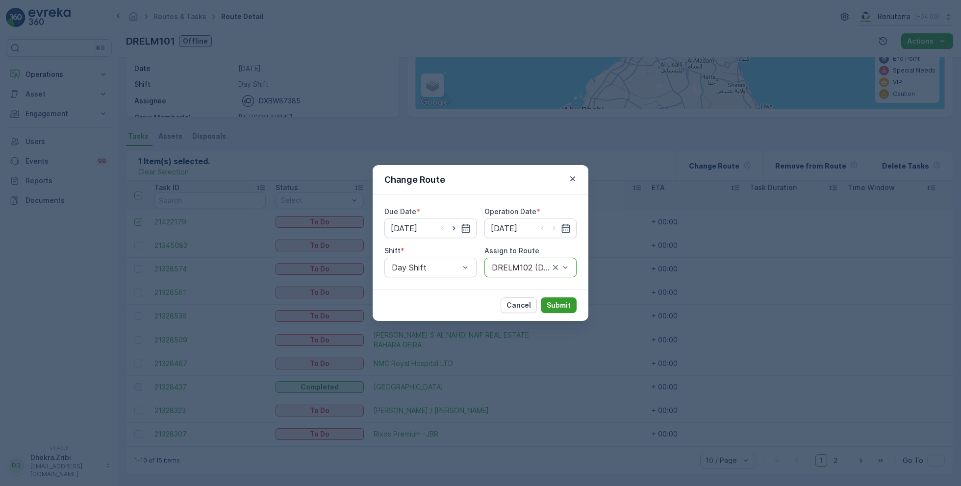
click at [561, 307] on p "Submit" at bounding box center [558, 305] width 24 height 10
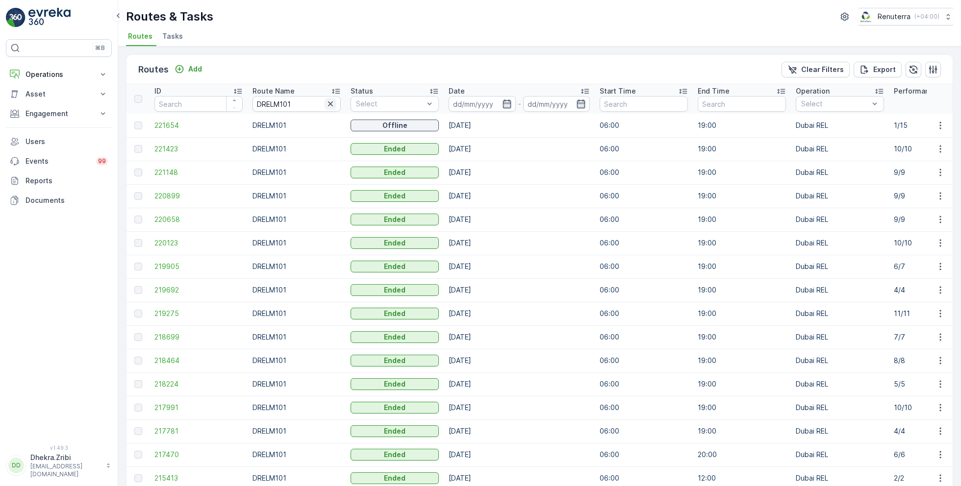
click at [335, 99] on icon "button" at bounding box center [330, 104] width 10 height 10
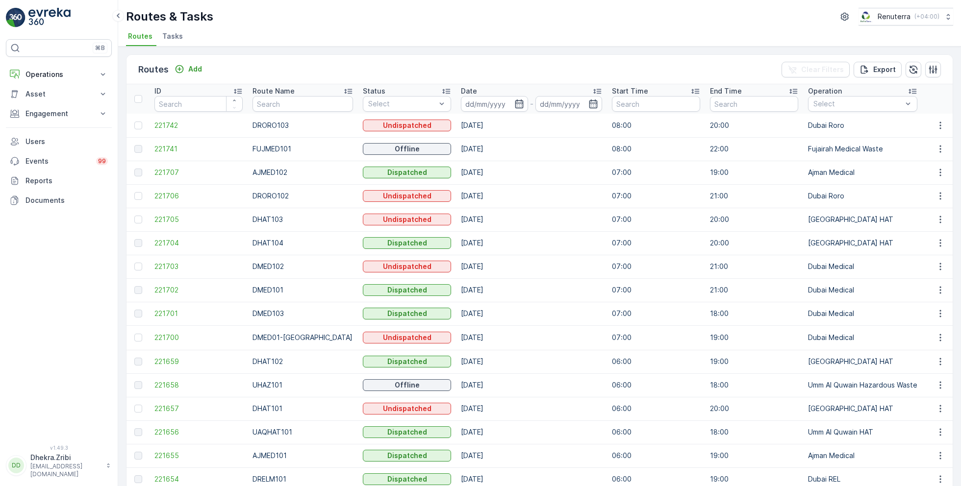
click at [144, 197] on div at bounding box center [139, 196] width 10 height 8
click at [134, 192] on input "checkbox" at bounding box center [134, 192] width 0 height 0
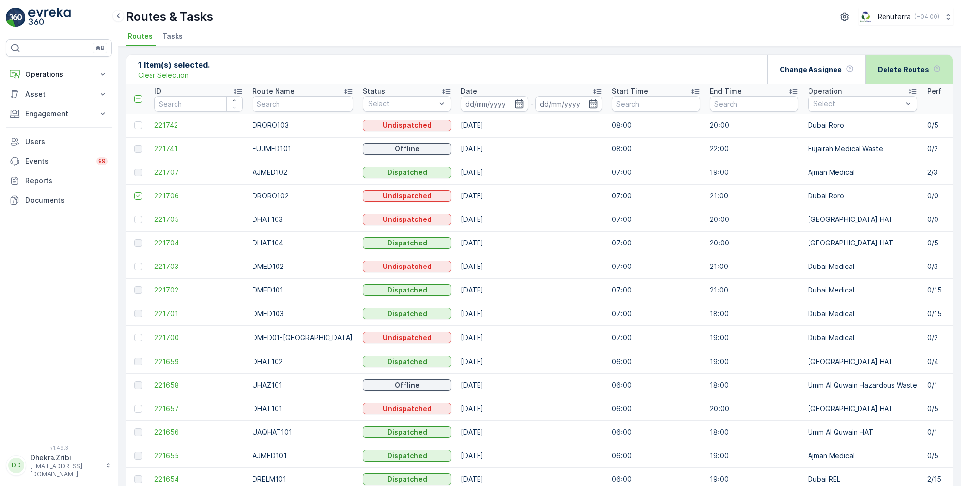
click at [919, 66] on p "Delete Routes" at bounding box center [902, 70] width 51 height 10
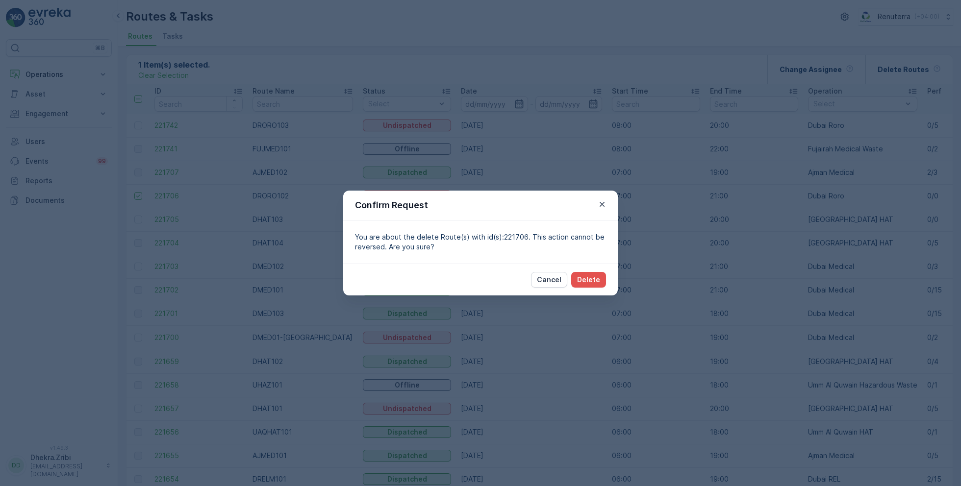
click at [597, 289] on div "Cancel Delete" at bounding box center [480, 280] width 274 height 32
click at [600, 281] on button "Delete" at bounding box center [588, 280] width 35 height 16
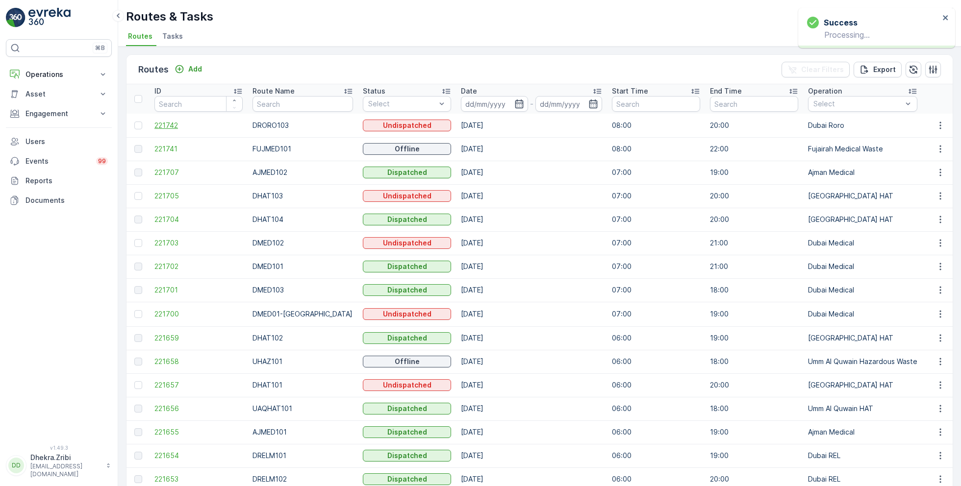
click at [178, 124] on span "221742" at bounding box center [198, 126] width 88 height 10
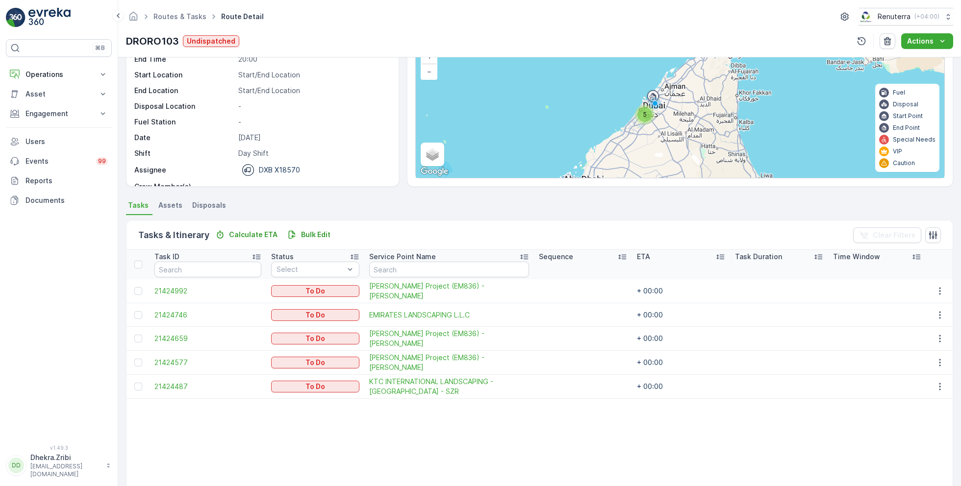
scroll to position [128, 0]
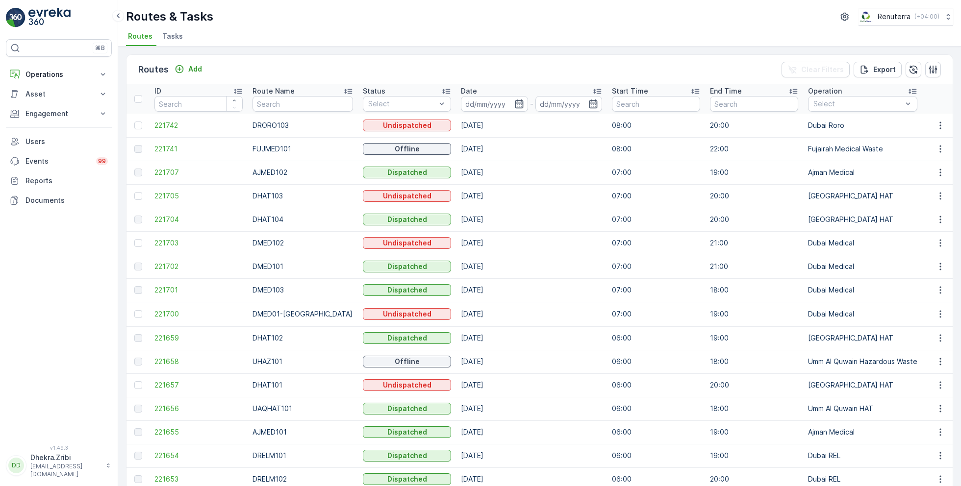
scroll to position [0, 17]
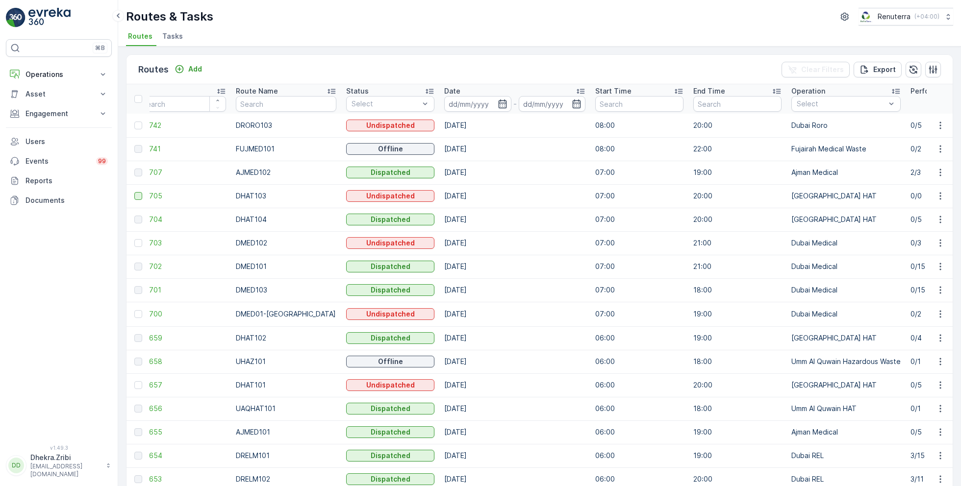
click at [139, 193] on div at bounding box center [138, 196] width 8 height 8
click at [134, 192] on input "checkbox" at bounding box center [134, 192] width 0 height 0
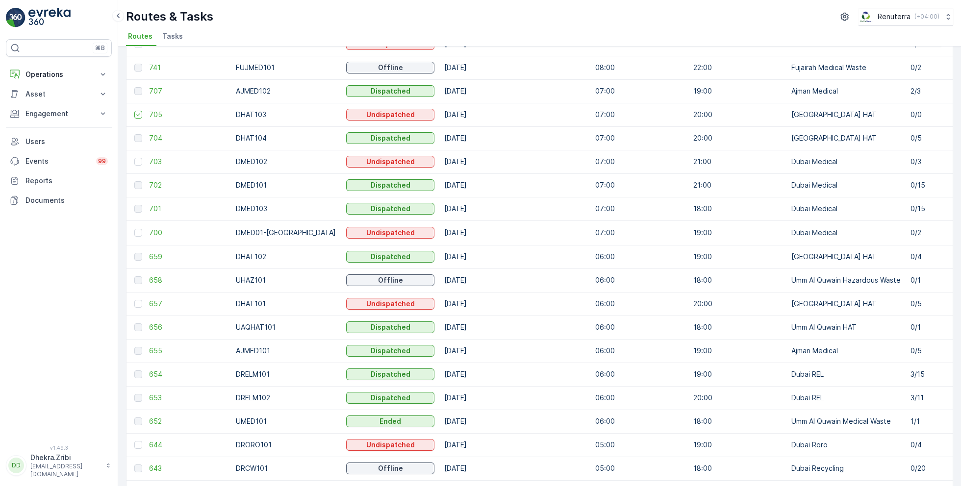
scroll to position [0, 0]
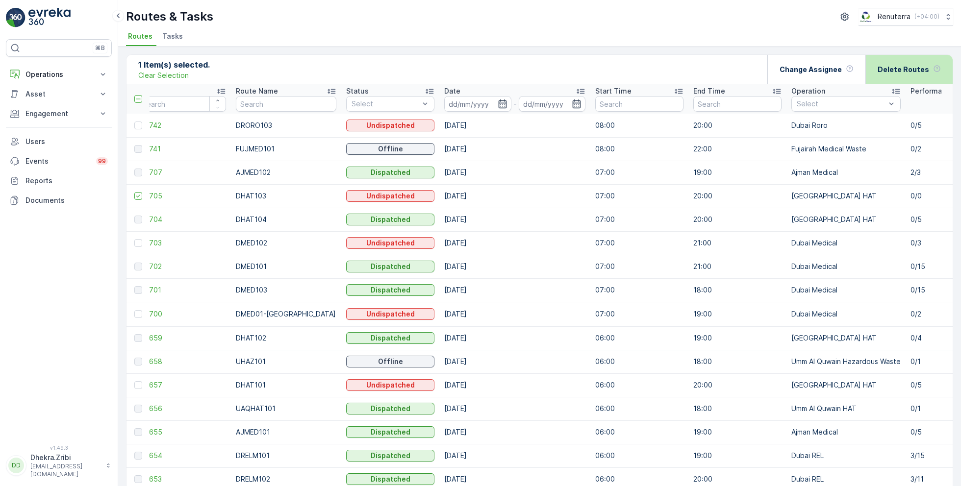
click at [904, 65] on p "Delete Routes" at bounding box center [902, 70] width 51 height 10
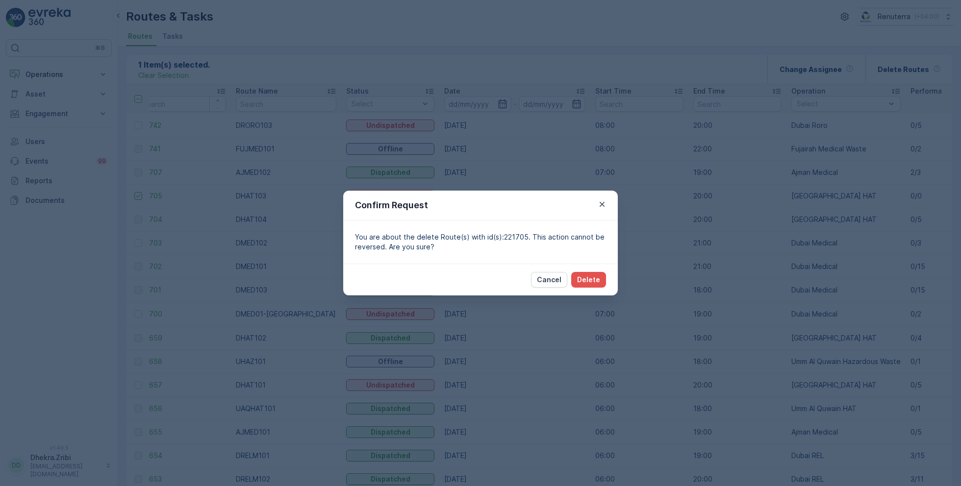
click at [594, 288] on div "Cancel Delete" at bounding box center [480, 280] width 274 height 32
click at [594, 284] on button "Delete" at bounding box center [588, 280] width 35 height 16
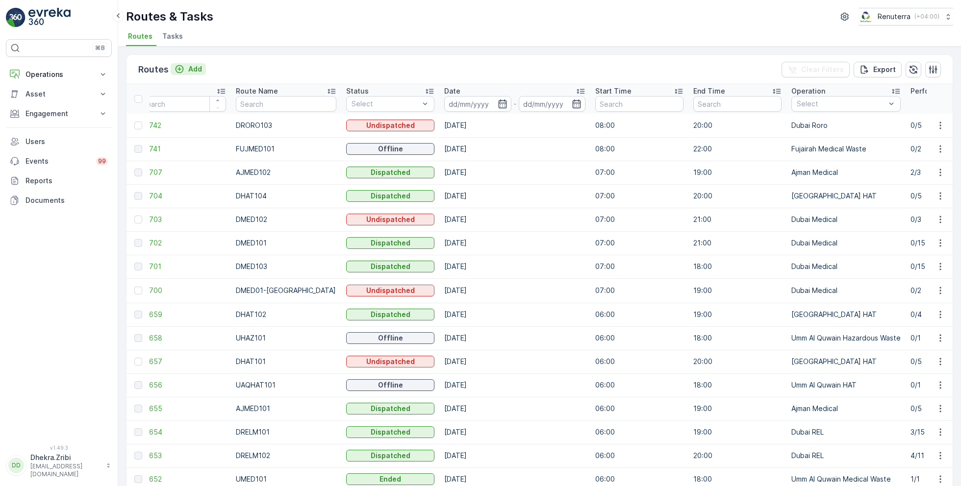
click at [188, 68] on p "Add" at bounding box center [195, 69] width 14 height 10
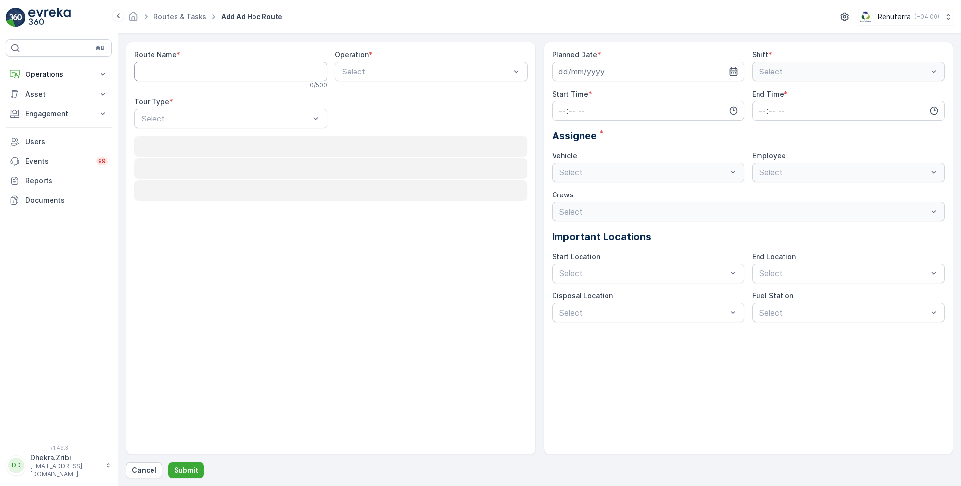
click at [207, 78] on Name "Route Name" at bounding box center [230, 72] width 193 height 20
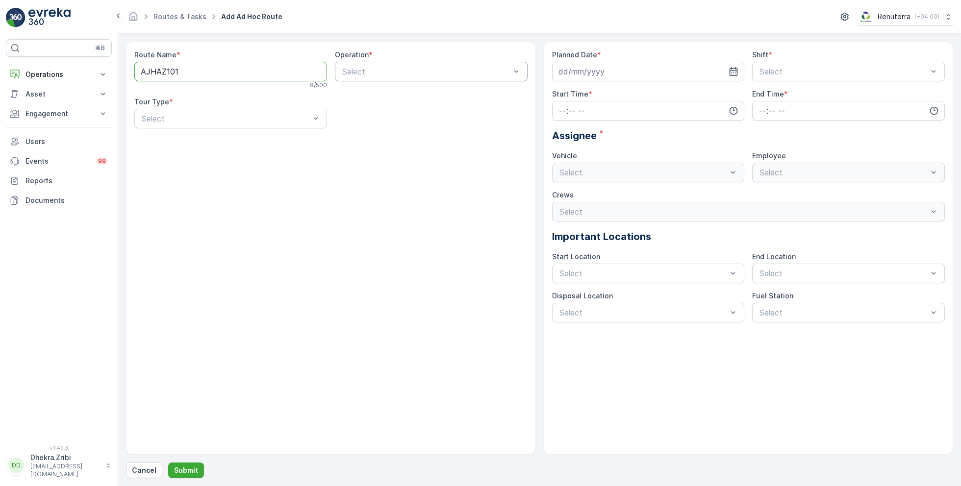
type Name "AJHAZ101"
type input "ajman"
click at [406, 119] on div "[PERSON_NAME] Waste" at bounding box center [431, 112] width 193 height 17
click at [254, 165] on div "Dynamic" at bounding box center [230, 159] width 193 height 17
click at [581, 87] on div "Planned Date * Shift * Select Start Time * End Time * Assignee * Vehicle Select…" at bounding box center [748, 186] width 393 height 272
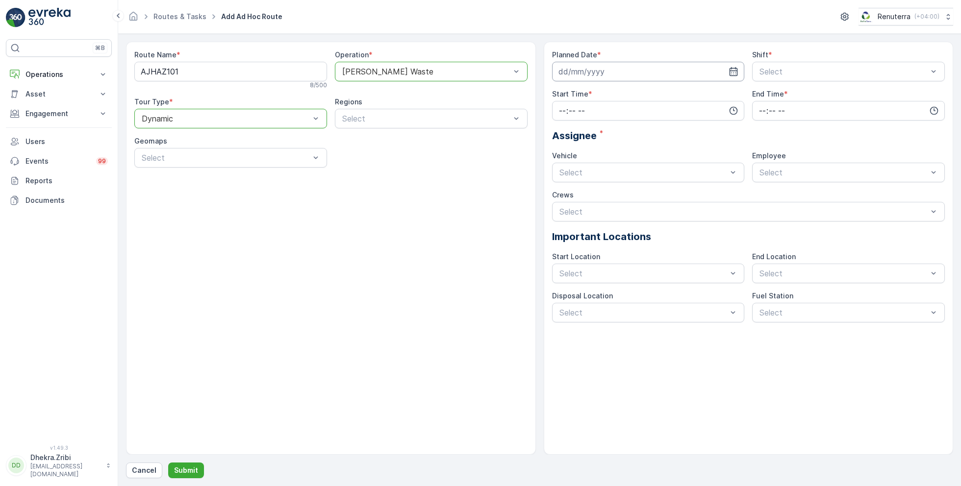
click at [585, 78] on input at bounding box center [648, 72] width 193 height 20
click at [676, 134] on div "6" at bounding box center [674, 133] width 16 height 16
type input "[DATE]"
click at [750, 64] on div "Planned Date * 06.09.2025 Shift * Select Start Time * End Time * Assignee * Veh…" at bounding box center [748, 186] width 393 height 272
click at [760, 90] on div "Day Shift" at bounding box center [848, 95] width 193 height 17
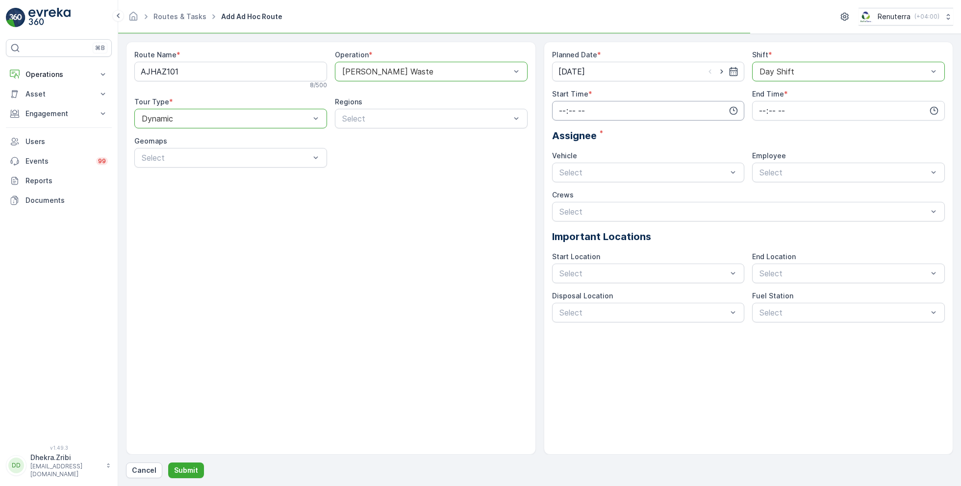
click at [643, 117] on input "time" at bounding box center [648, 111] width 193 height 20
click at [563, 157] on div "09" at bounding box center [562, 164] width 17 height 14
click at [585, 167] on span "13" at bounding box center [581, 168] width 7 height 10
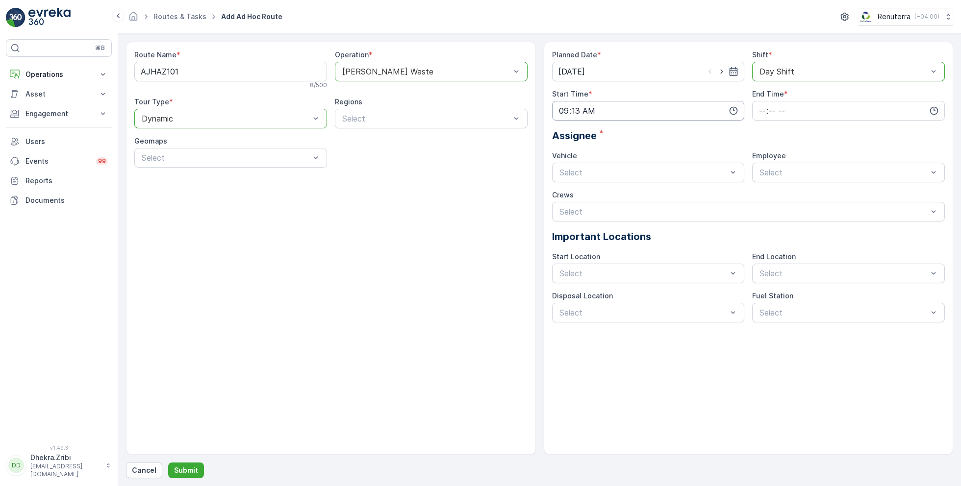
click at [579, 112] on input "09:13" at bounding box center [648, 111] width 193 height 20
click at [585, 193] on span "30" at bounding box center [582, 194] width 8 height 10
type input "09:30"
click at [764, 105] on input "time" at bounding box center [848, 111] width 193 height 20
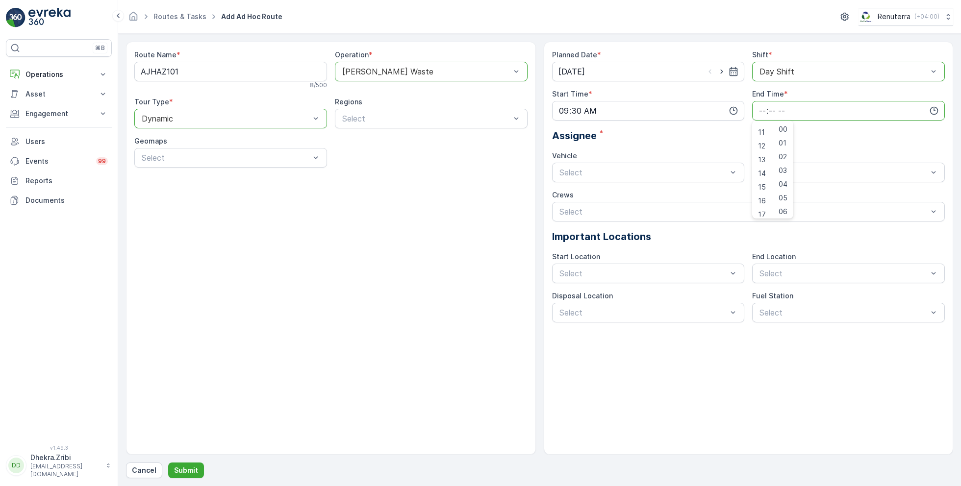
scroll to position [235, 0]
click at [756, 154] on div "19" at bounding box center [762, 155] width 17 height 14
type input "19:00"
click at [698, 165] on div "Select" at bounding box center [648, 173] width 193 height 20
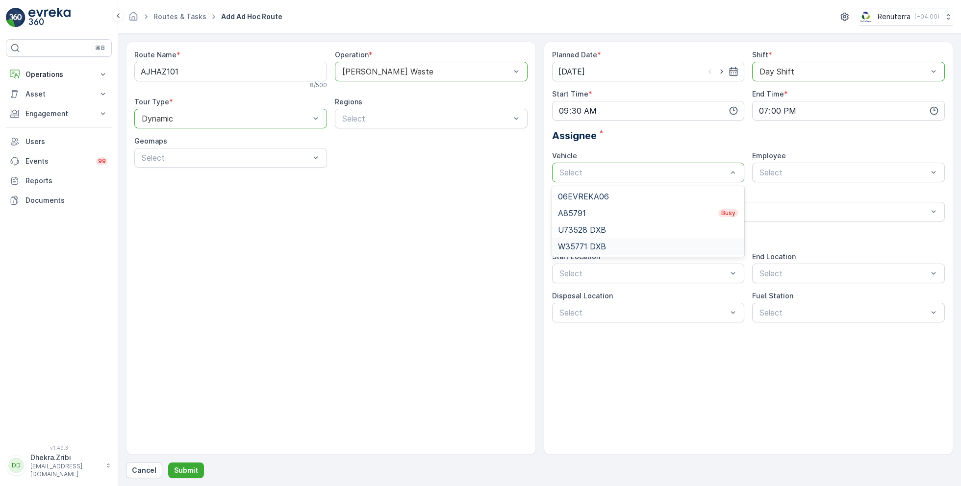
click at [621, 240] on div "W35771 DXB" at bounding box center [648, 246] width 193 height 17
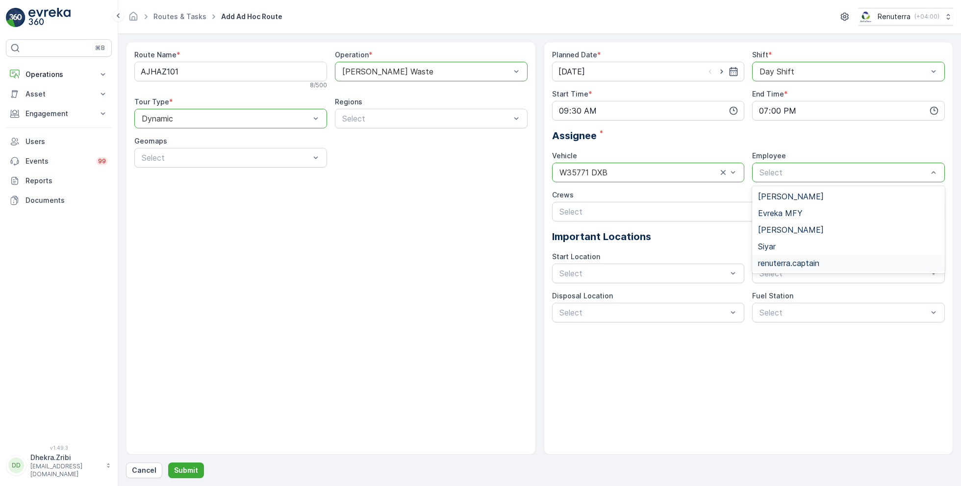
click at [782, 264] on span "renuterra.captain" at bounding box center [788, 263] width 61 height 9
click at [194, 457] on div "Route Name * AJHAZ101 8 / 500 Operation * option Ajman Hazardous Waste, selecte…" at bounding box center [539, 260] width 827 height 437
click at [185, 467] on p "Submit" at bounding box center [186, 471] width 24 height 10
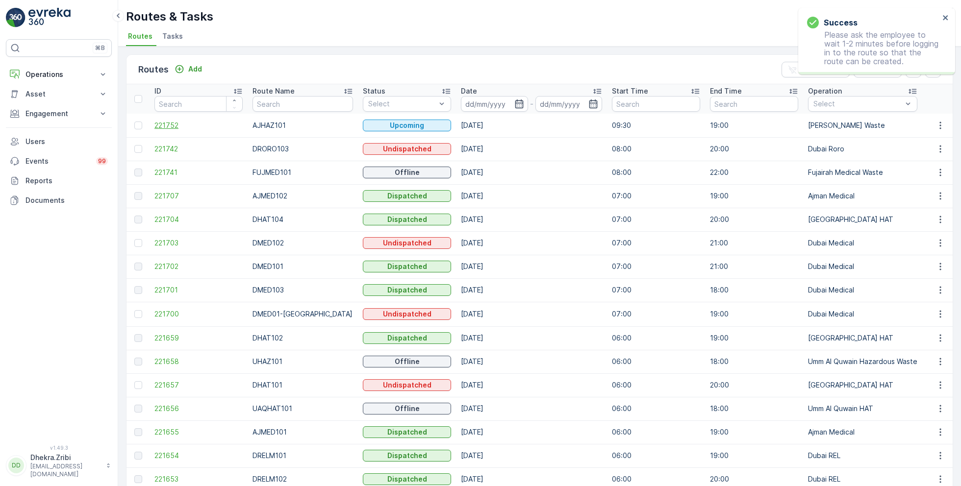
click at [193, 128] on span "221752" at bounding box center [198, 126] width 88 height 10
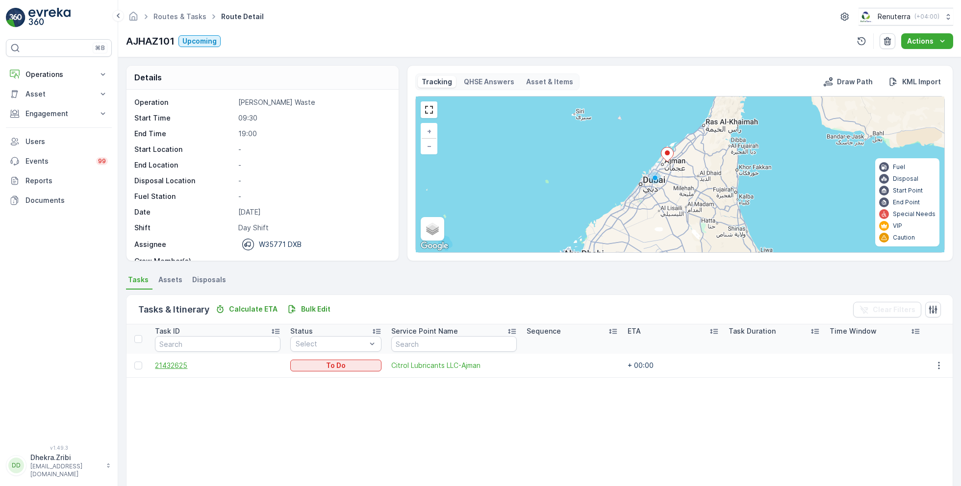
click at [158, 368] on span "21432625" at bounding box center [217, 366] width 125 height 10
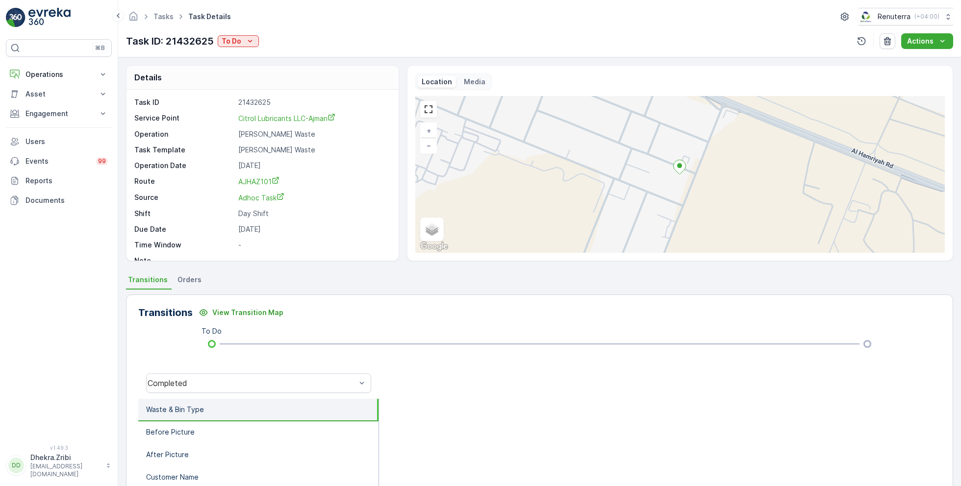
click at [260, 39] on div "Task ID: 21432625 To Do Actions" at bounding box center [539, 41] width 827 height 16
click at [238, 39] on p "To Do" at bounding box center [232, 41] width 20 height 10
click at [273, 81] on span "Completed No One to Sign" at bounding box center [268, 83] width 89 height 10
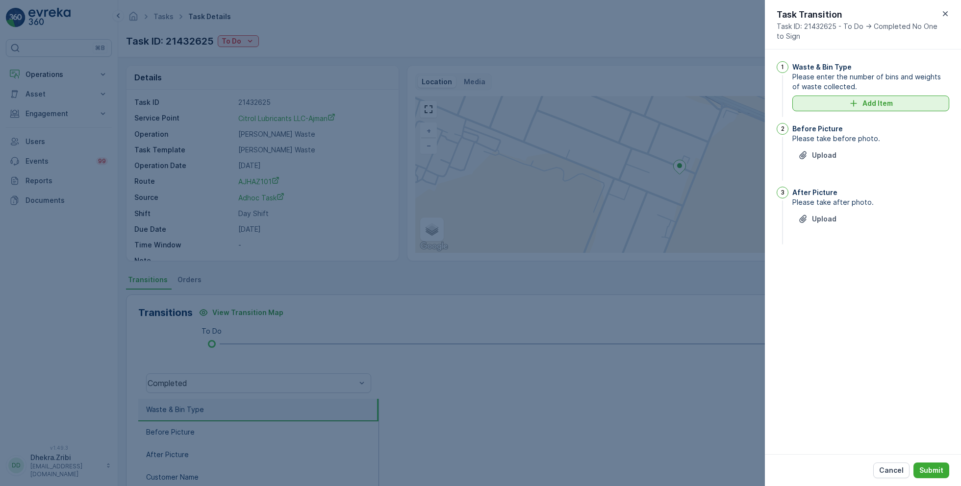
click at [877, 106] on p "Add Item" at bounding box center [877, 104] width 30 height 10
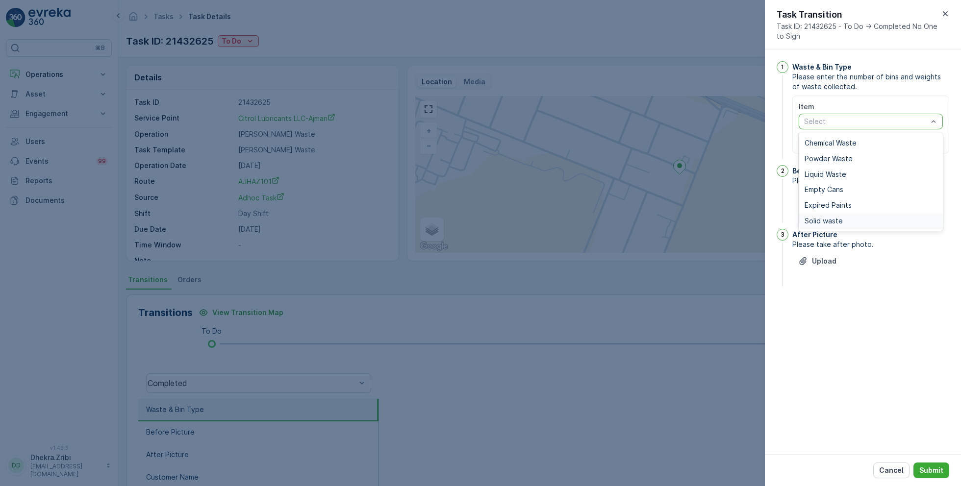
click at [831, 220] on span "Solid waste" at bounding box center [823, 221] width 38 height 8
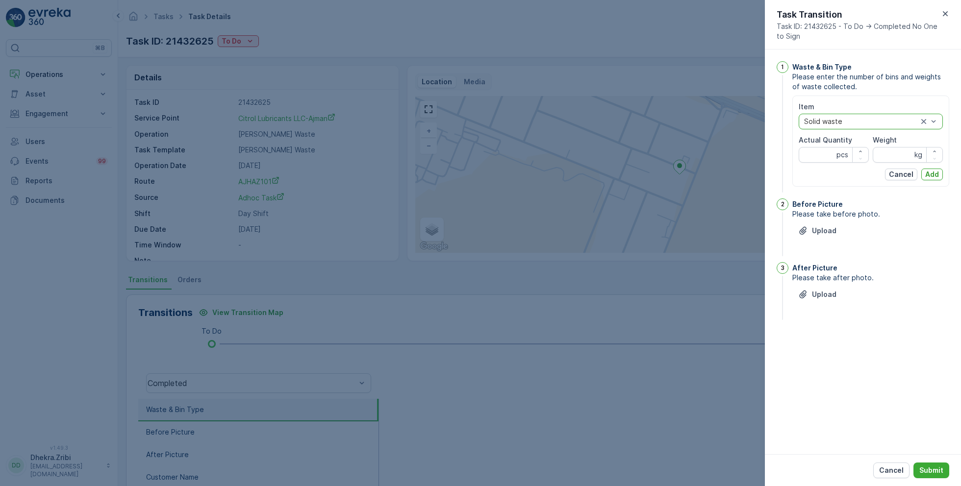
click at [805, 162] on div "Item option Solid waste, selected. Solid waste Actual Quantity pcs Weight kg Ca…" at bounding box center [870, 141] width 144 height 78
click at [810, 160] on Quantity "Actual Quantity" at bounding box center [833, 155] width 70 height 16
type Quantity "1"
click at [899, 151] on input "Weight" at bounding box center [907, 155] width 70 height 16
type input "16270"
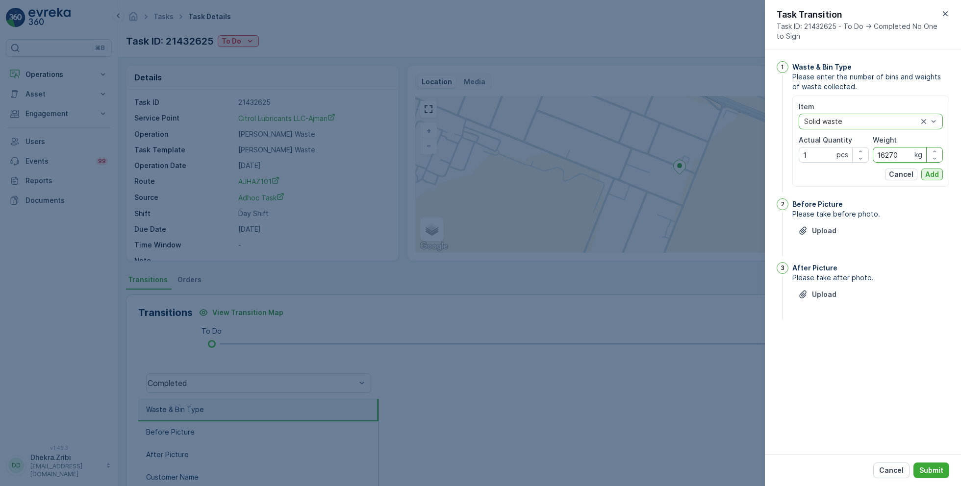
click at [940, 175] on button "Add" at bounding box center [932, 175] width 22 height 12
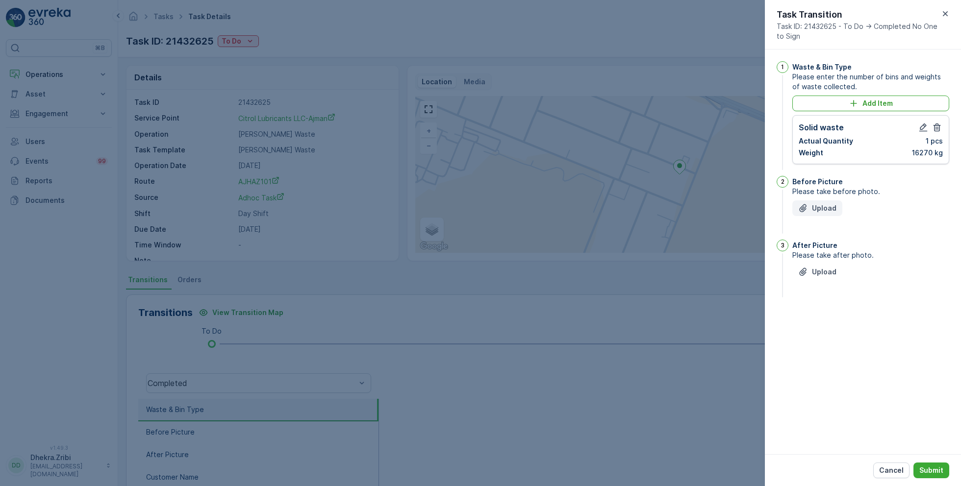
click at [829, 207] on p "Upload" at bounding box center [824, 208] width 25 height 10
click at [819, 320] on p "Upload" at bounding box center [824, 321] width 25 height 10
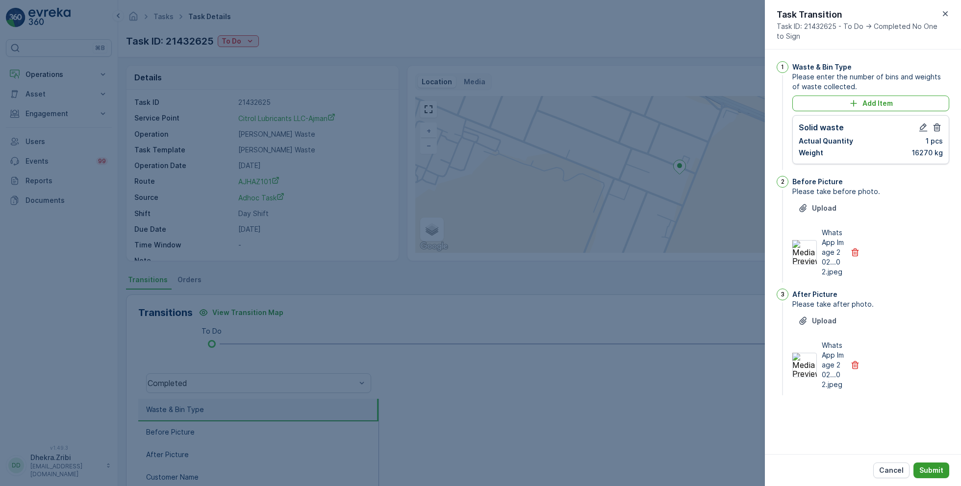
click at [927, 473] on p "Submit" at bounding box center [931, 471] width 24 height 10
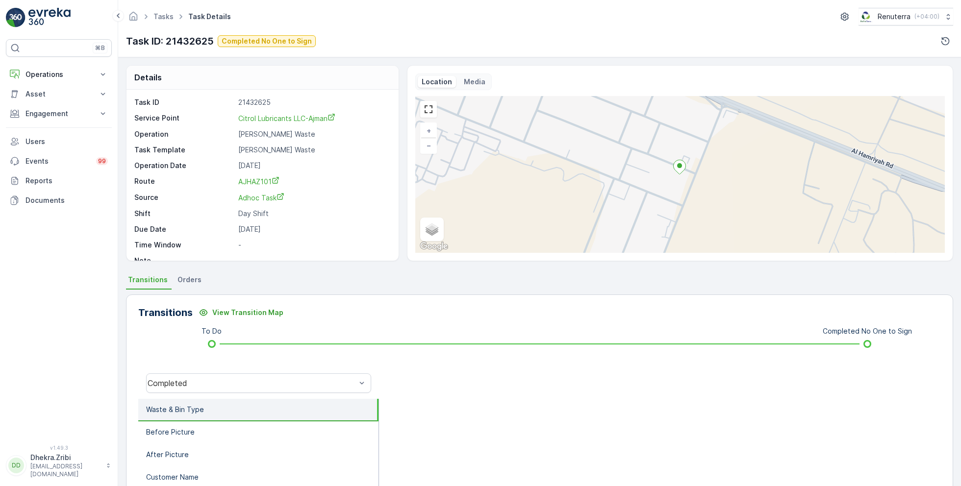
click at [276, 399] on li "Waste & Bin Type" at bounding box center [258, 410] width 240 height 23
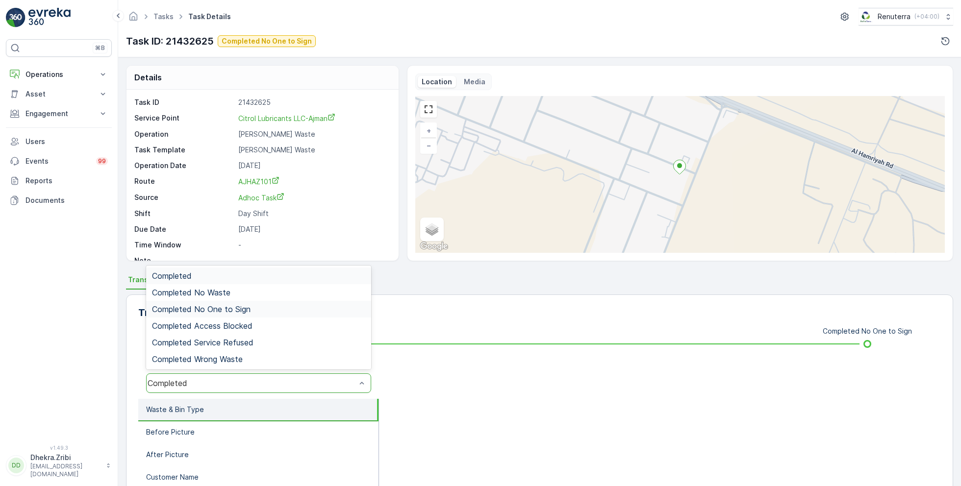
click at [312, 305] on div "Completed No One to Sign" at bounding box center [258, 309] width 213 height 9
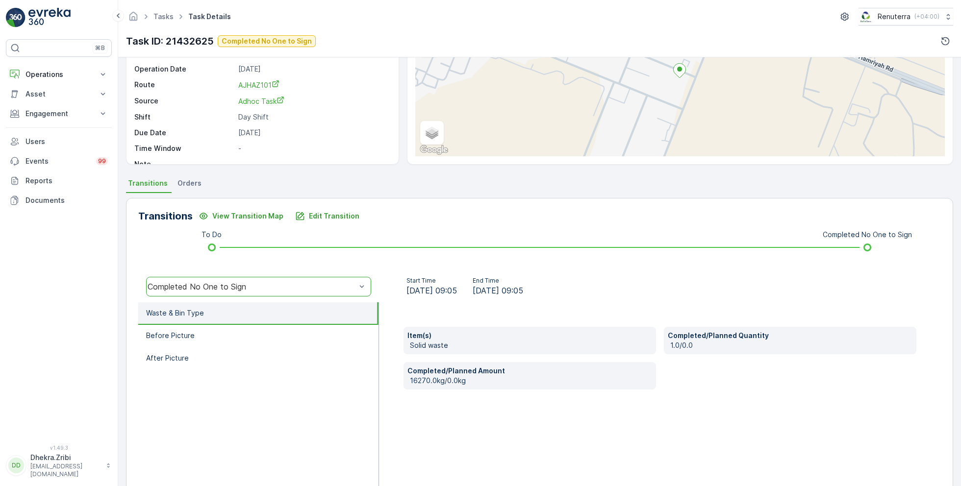
scroll to position [121, 0]
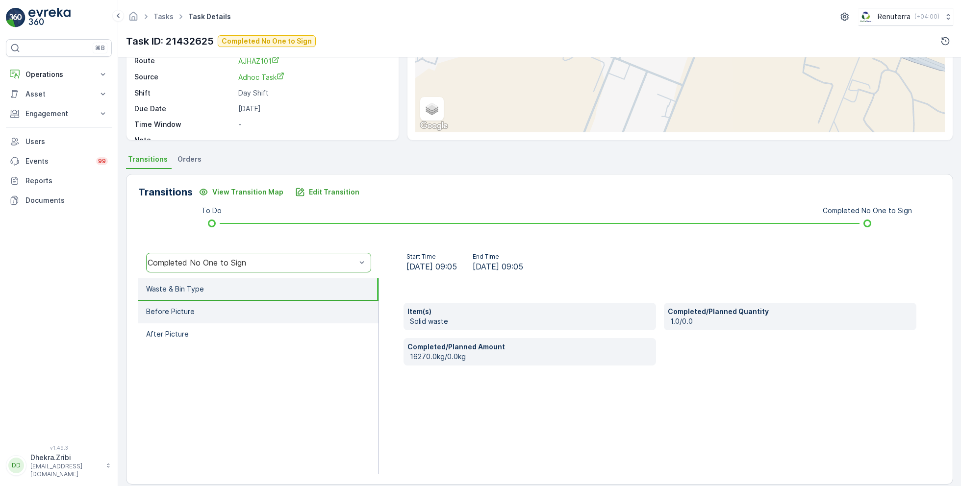
click at [294, 313] on li "Before Picture" at bounding box center [258, 312] width 240 height 23
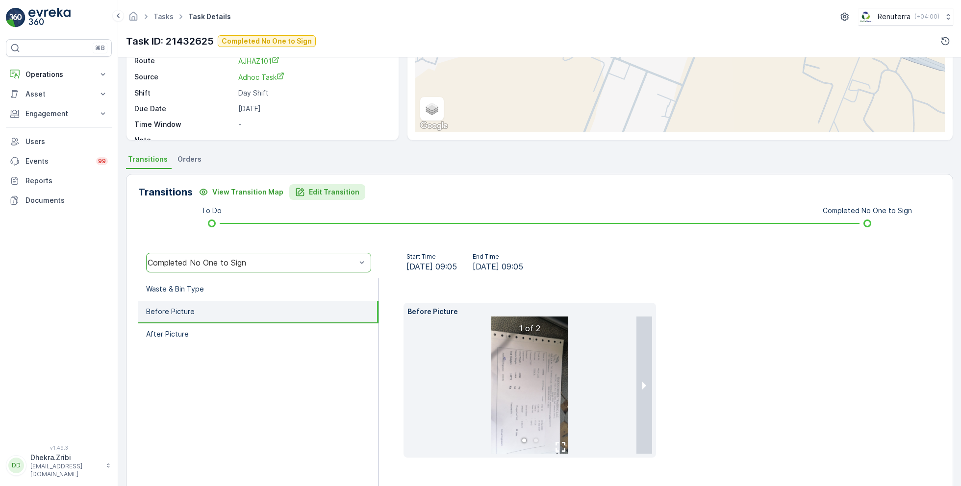
click at [352, 187] on p "Edit Transition" at bounding box center [334, 192] width 50 height 10
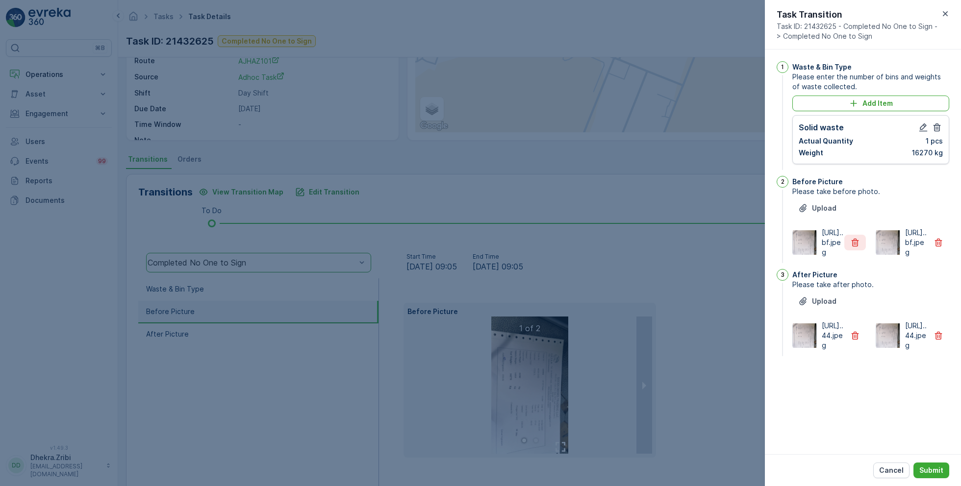
click at [851, 248] on icon "button" at bounding box center [855, 243] width 10 height 10
click at [859, 344] on button "button" at bounding box center [855, 336] width 22 height 16
click at [939, 471] on p "Submit" at bounding box center [931, 471] width 24 height 10
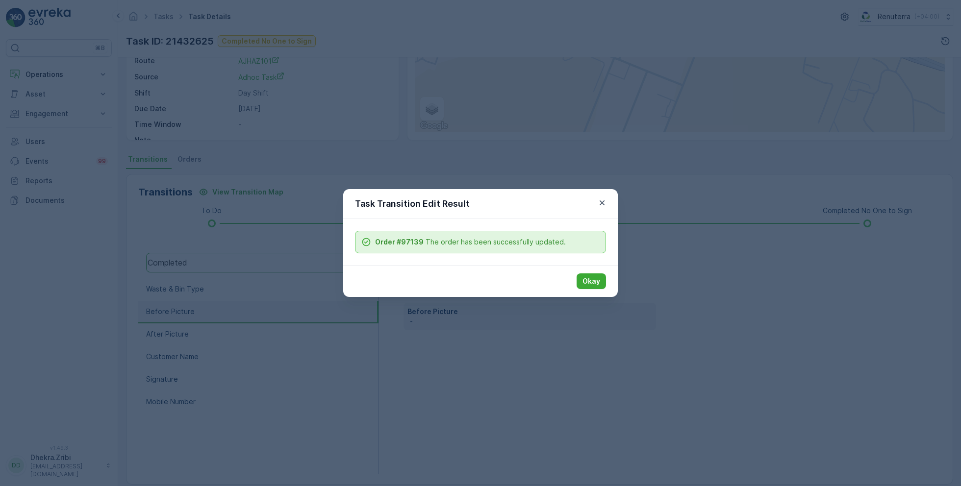
click at [606, 292] on div "Okay" at bounding box center [480, 281] width 274 height 32
click at [600, 286] on button "Okay" at bounding box center [590, 281] width 29 height 16
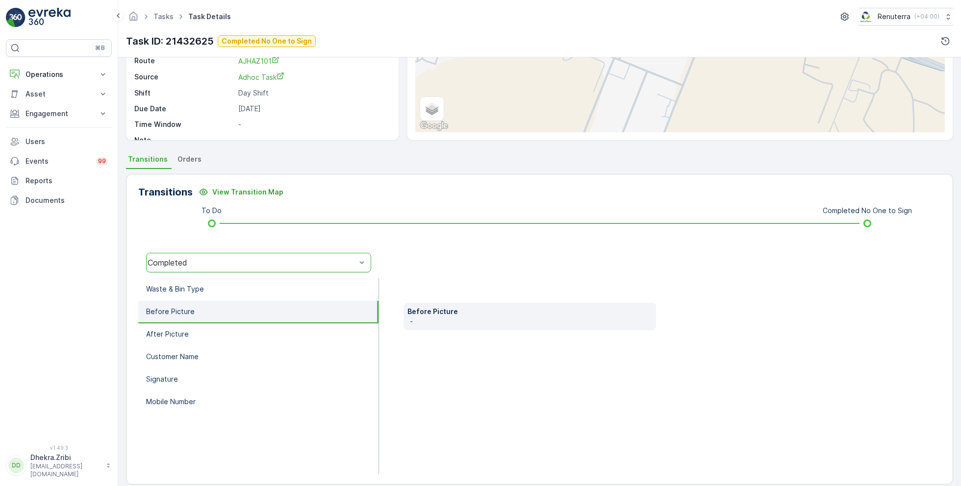
click at [262, 254] on div "Completed" at bounding box center [258, 263] width 225 height 20
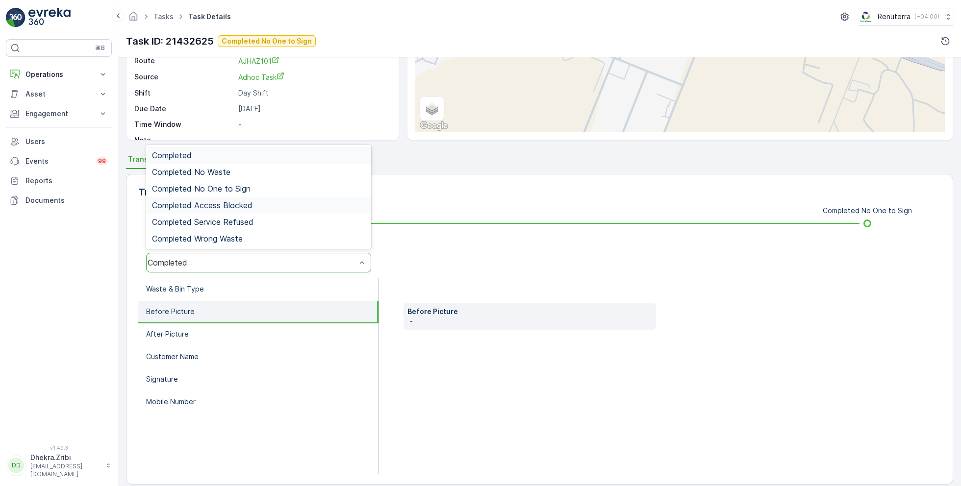
click at [263, 197] on div "Completed Access Blocked" at bounding box center [258, 205] width 225 height 17
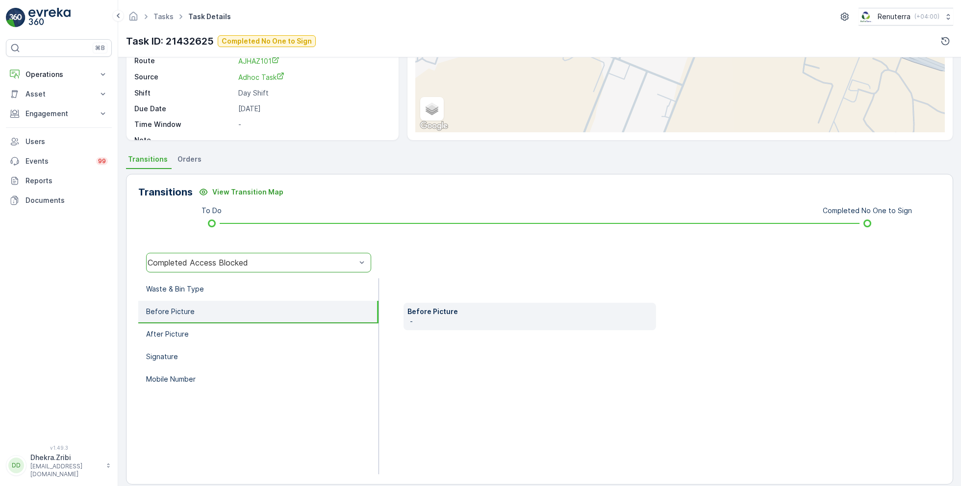
click at [250, 262] on div "Completed Access Blocked" at bounding box center [252, 262] width 208 height 9
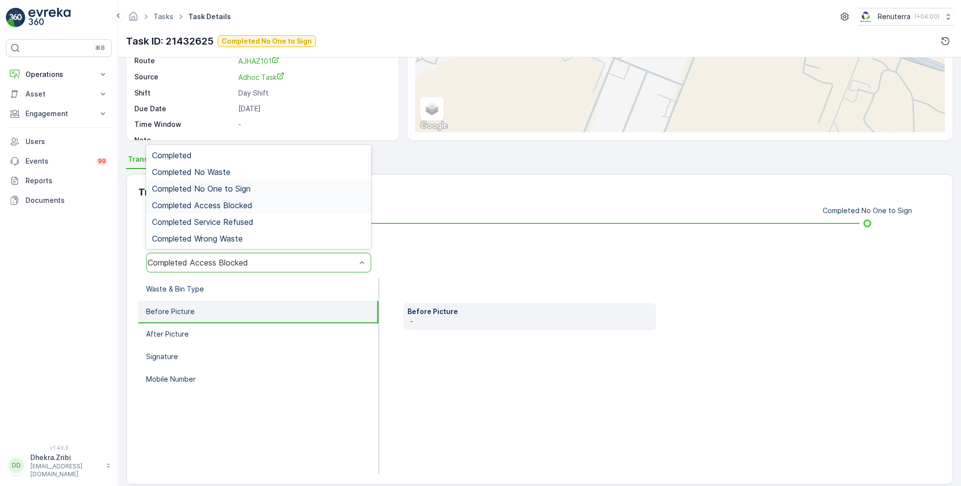
click at [258, 185] on div "Completed No One to Sign" at bounding box center [258, 188] width 213 height 9
